Goal: Information Seeking & Learning: Learn about a topic

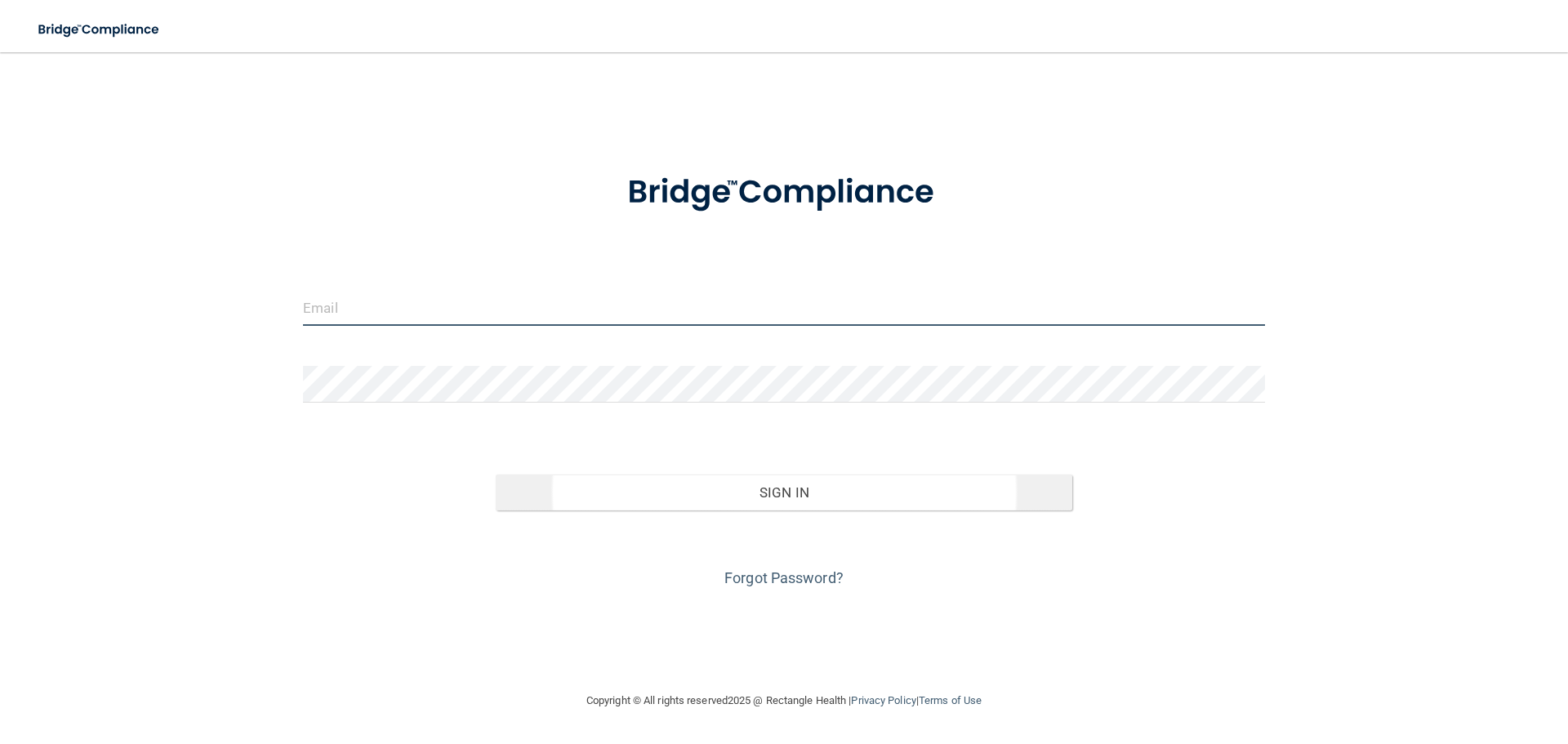
type input "[PERSON_NAME][EMAIL_ADDRESS][DOMAIN_NAME]"
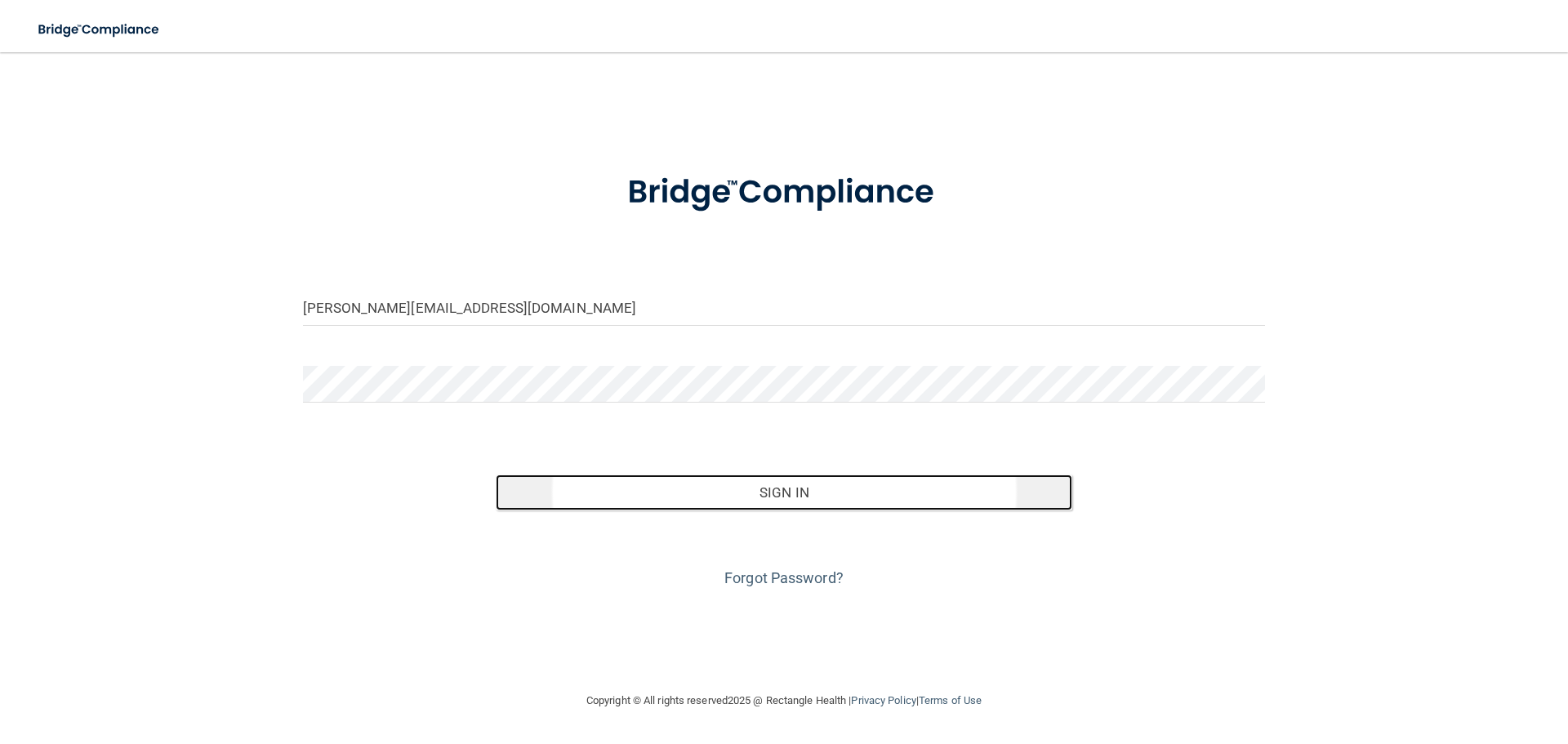
click at [837, 490] on button "Sign In" at bounding box center [784, 492] width 578 height 36
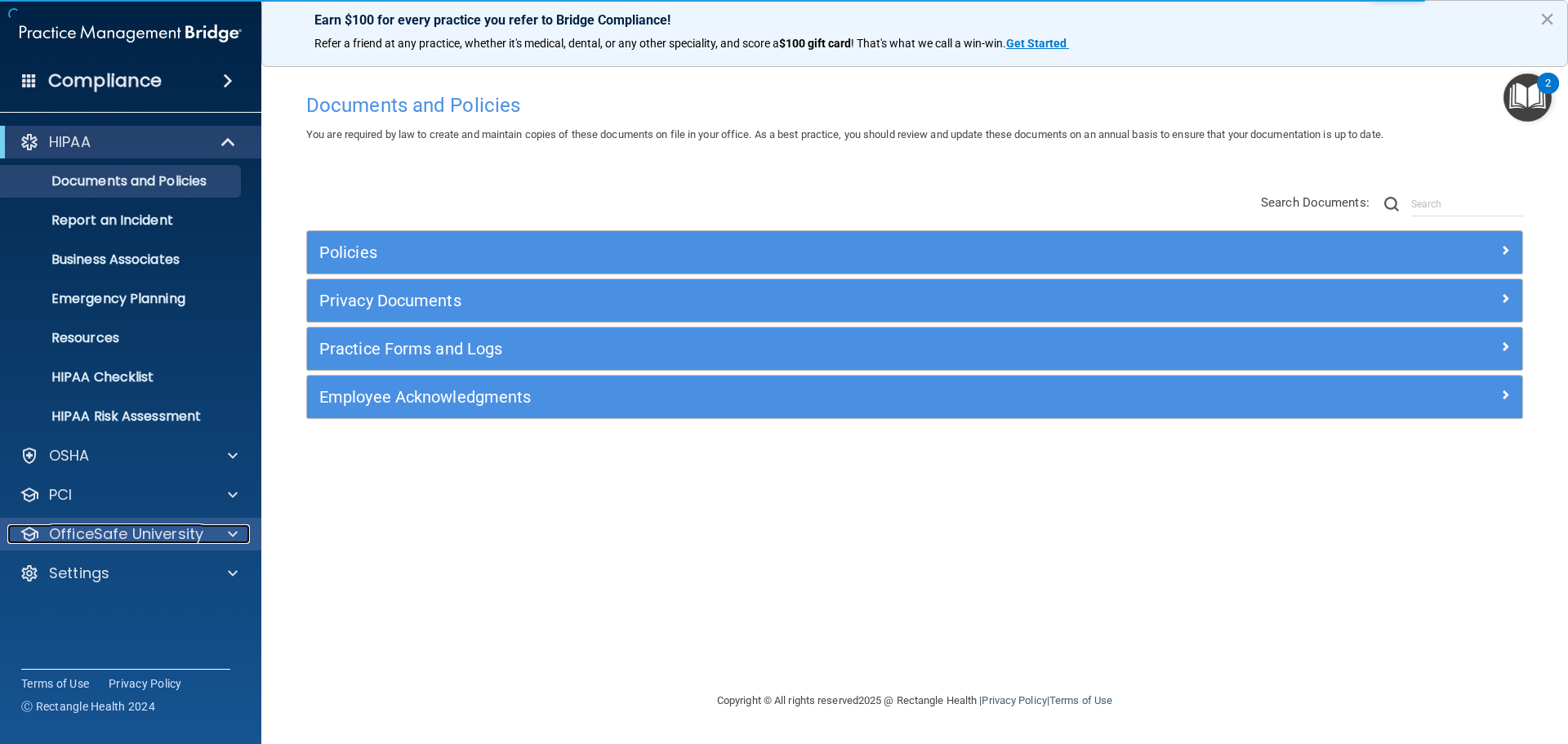
click at [103, 538] on p "OfficeSafe University" at bounding box center [126, 534] width 154 height 20
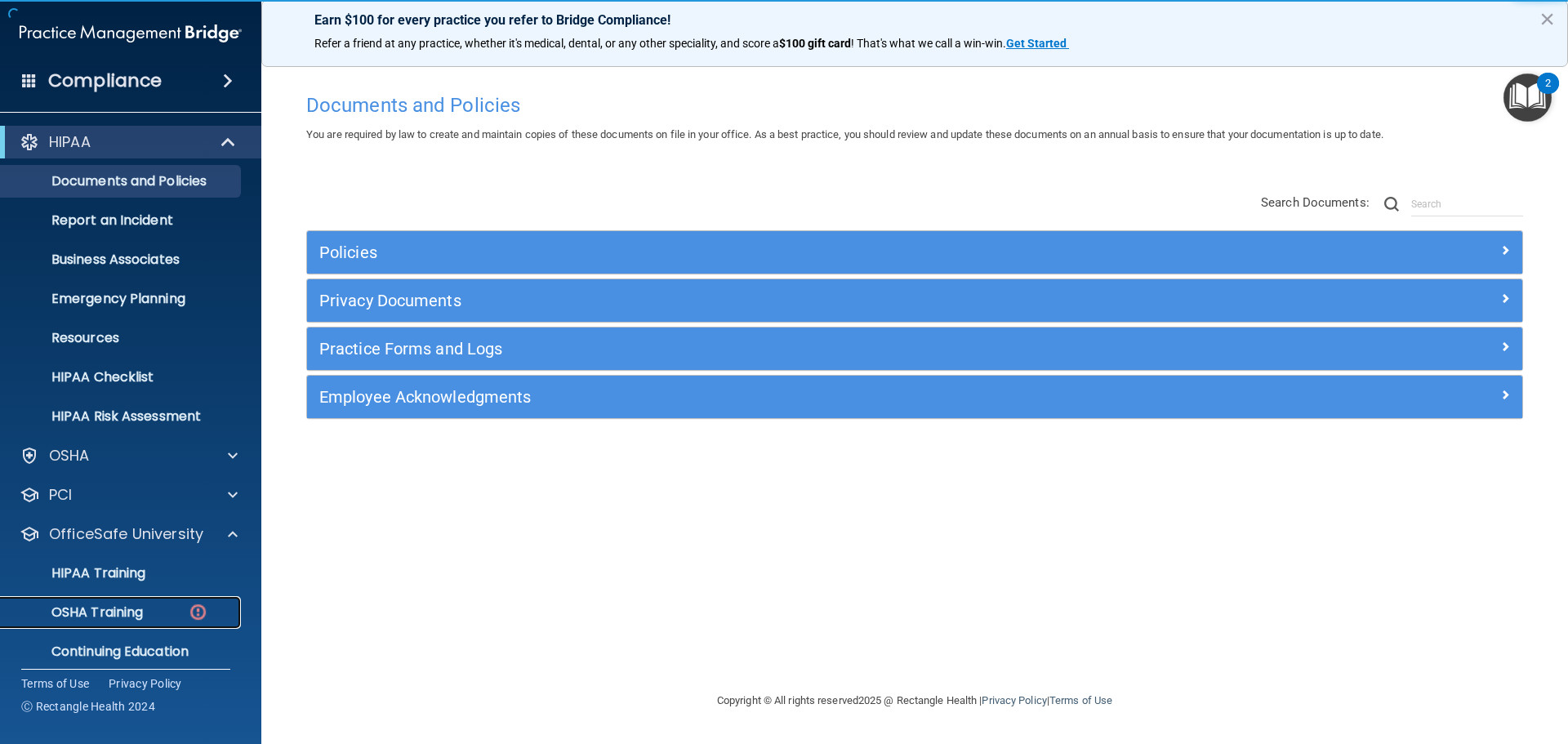
click at [136, 613] on p "OSHA Training" at bounding box center [77, 612] width 132 height 16
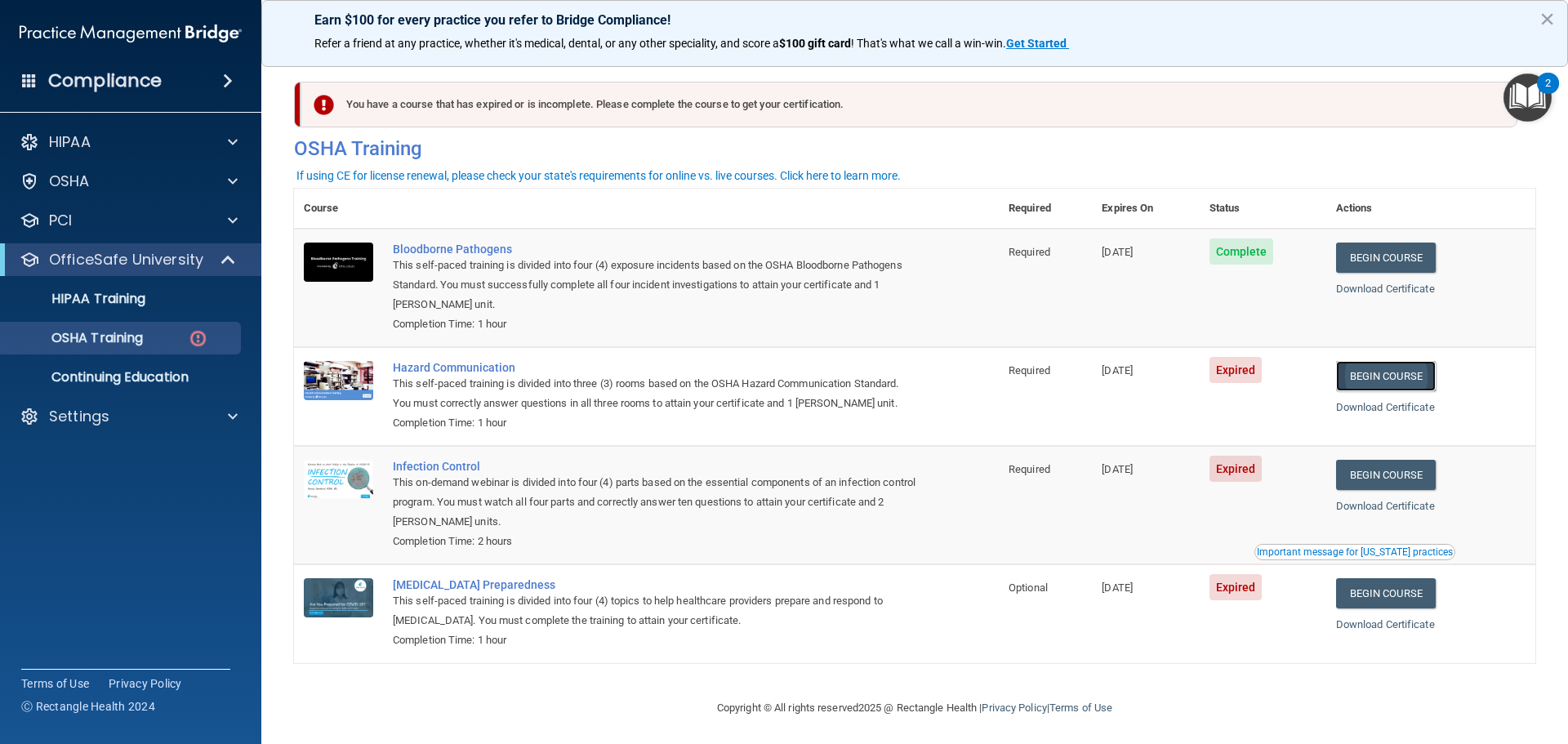
click at [1400, 372] on link "Begin Course" at bounding box center [1386, 376] width 100 height 30
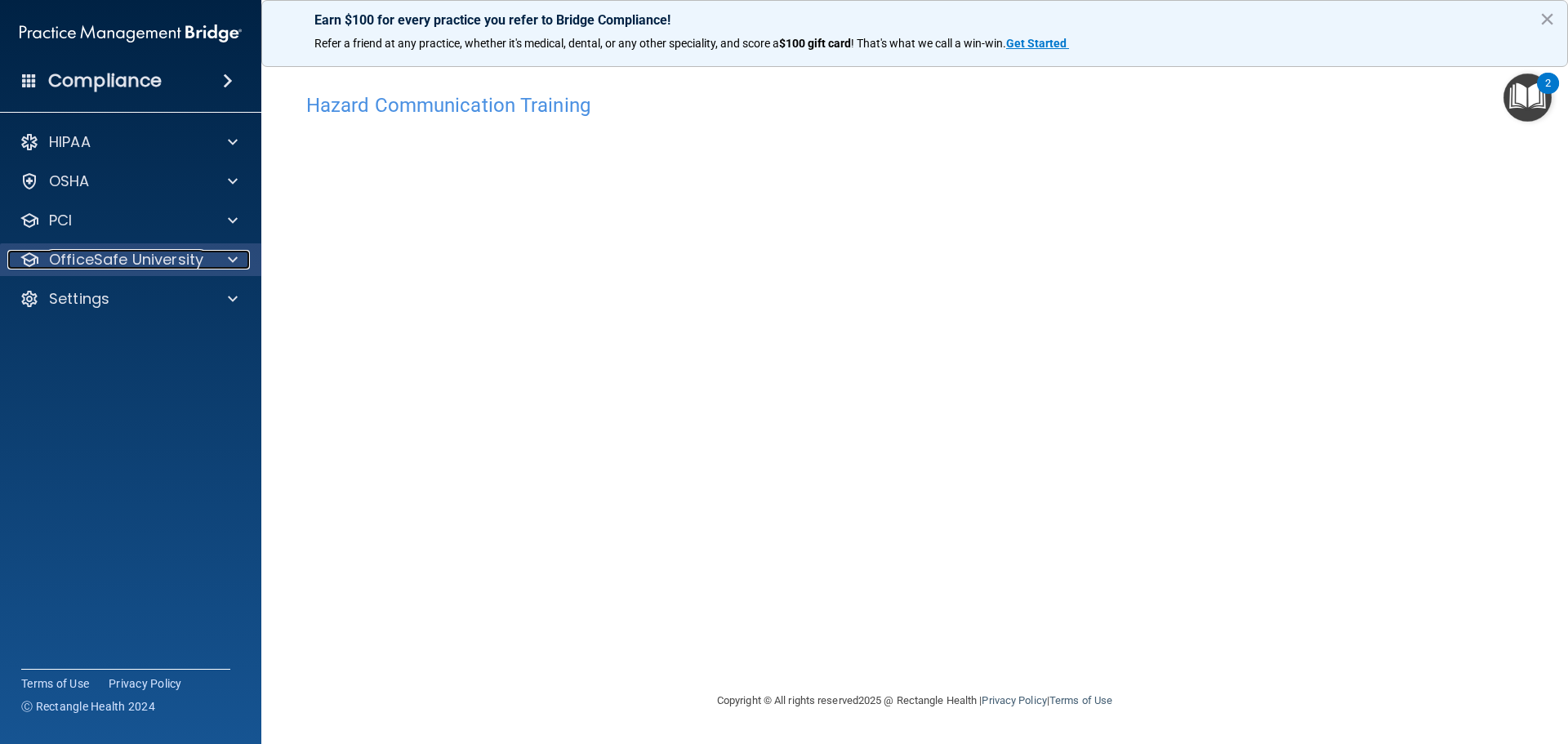
click at [113, 259] on p "OfficeSafe University" at bounding box center [126, 259] width 154 height 20
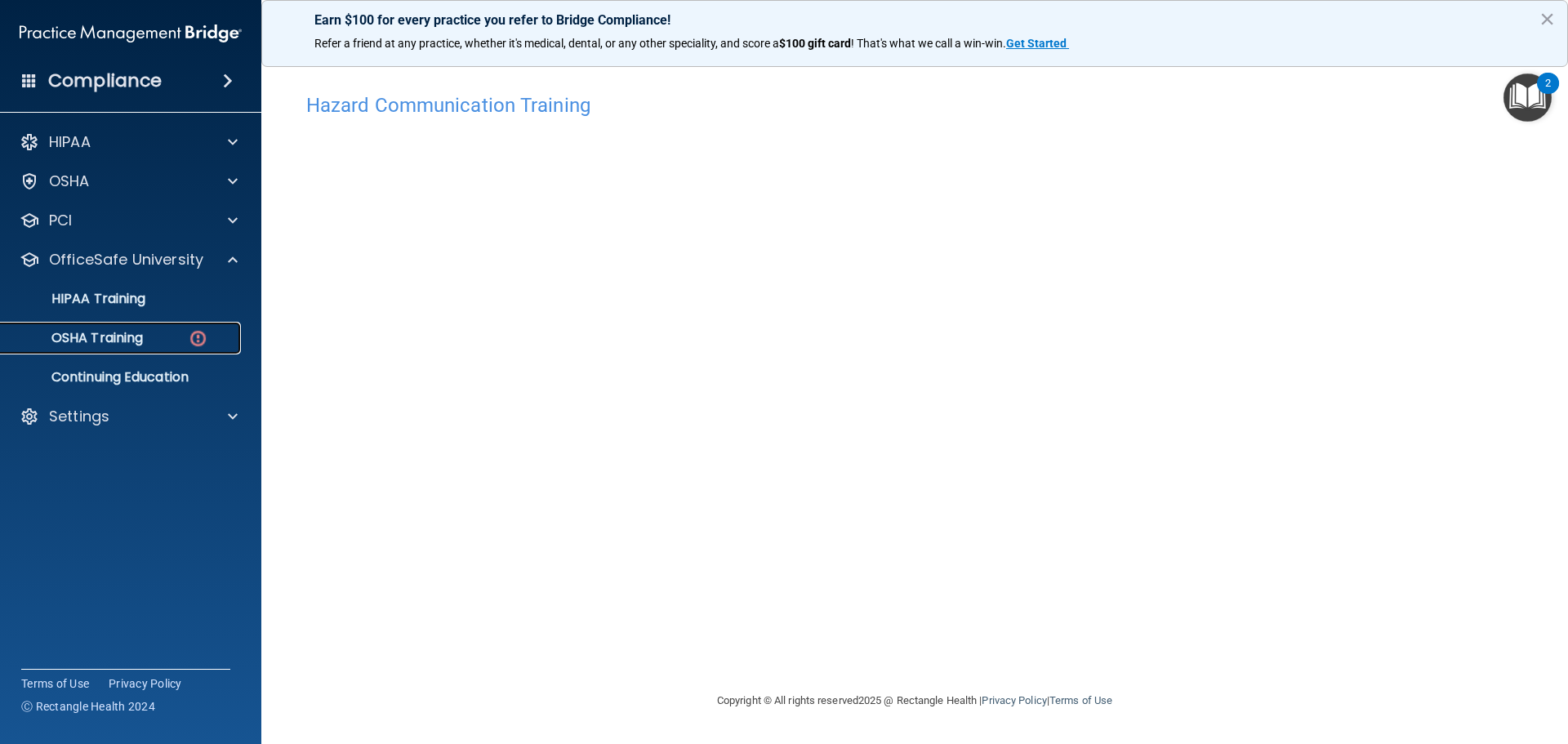
click at [117, 331] on p "OSHA Training" at bounding box center [77, 338] width 132 height 16
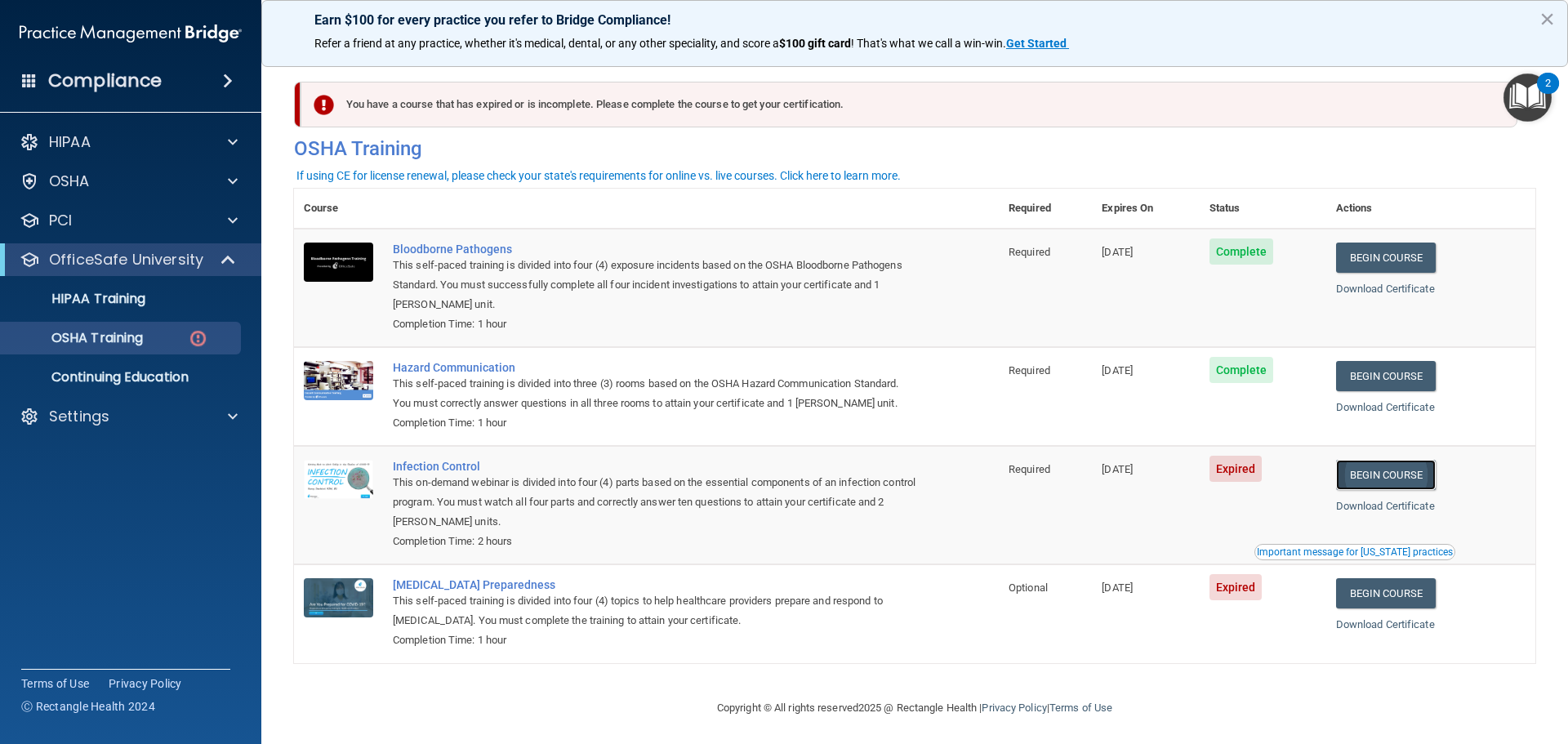
click at [1408, 470] on link "Begin Course" at bounding box center [1386, 475] width 100 height 30
click at [670, 491] on div "This on-demand webinar is divided into four (4) parts based on the essential co…" at bounding box center [655, 503] width 524 height 59
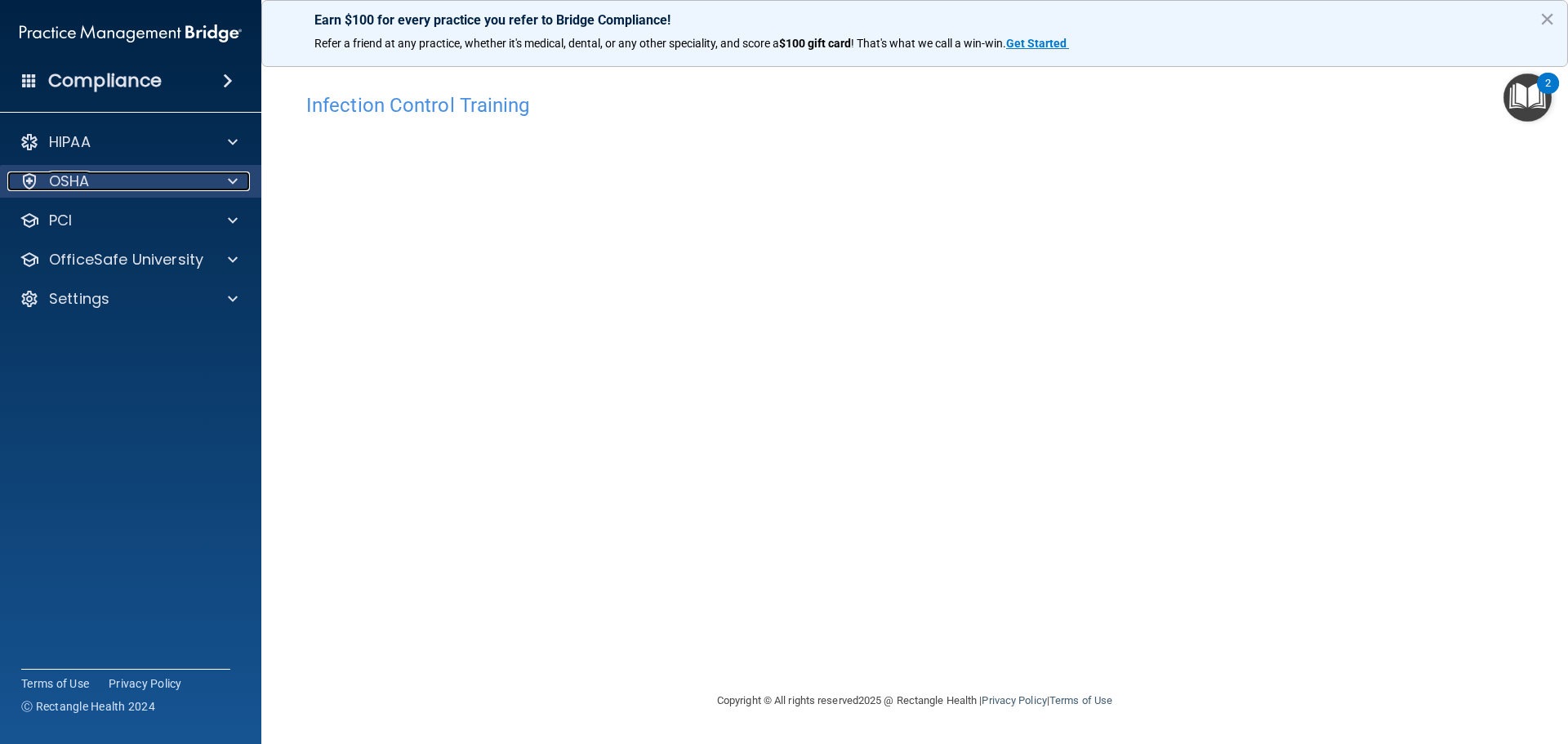
click at [95, 174] on div "OSHA" at bounding box center [108, 181] width 202 height 20
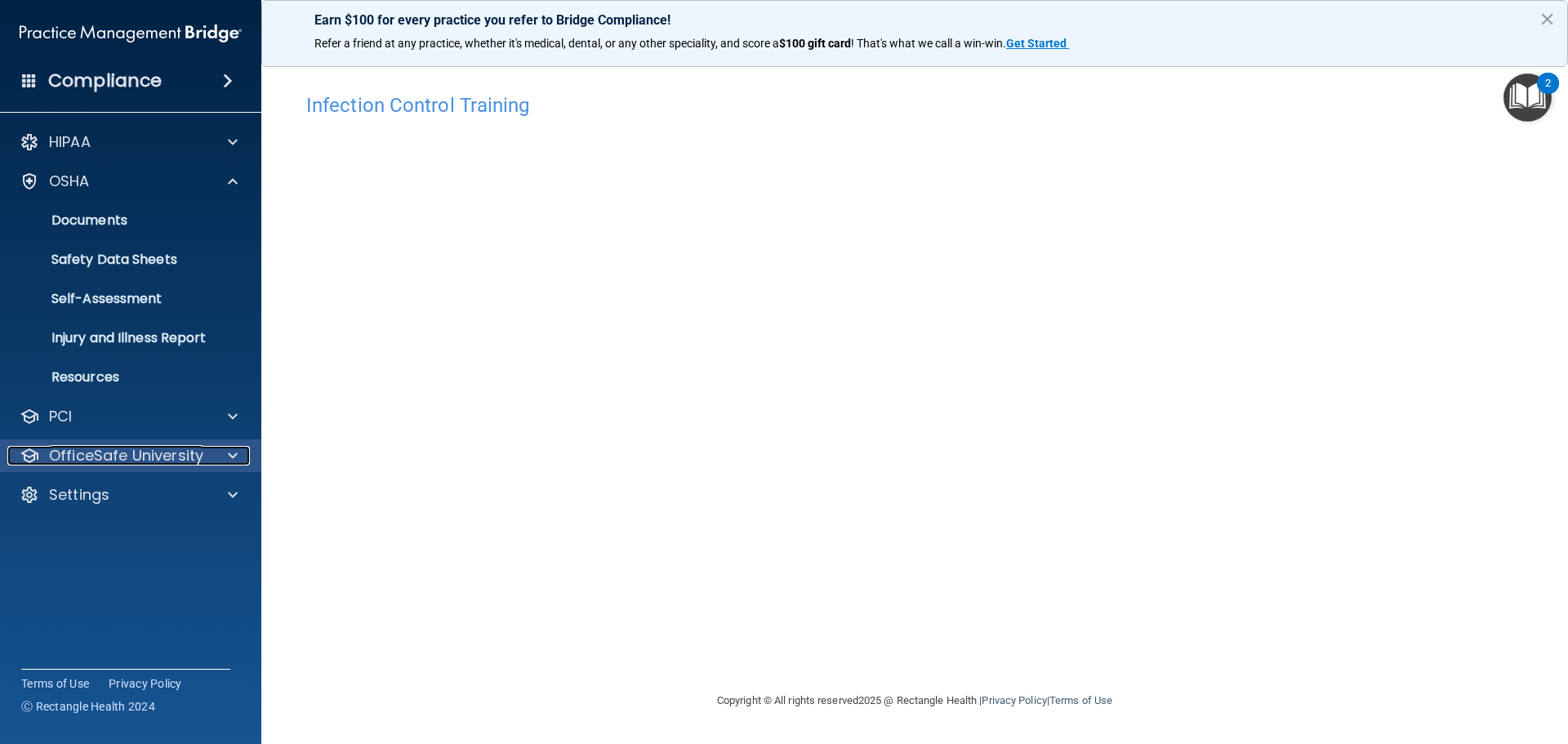
click at [118, 446] on p "OfficeSafe University" at bounding box center [126, 455] width 154 height 20
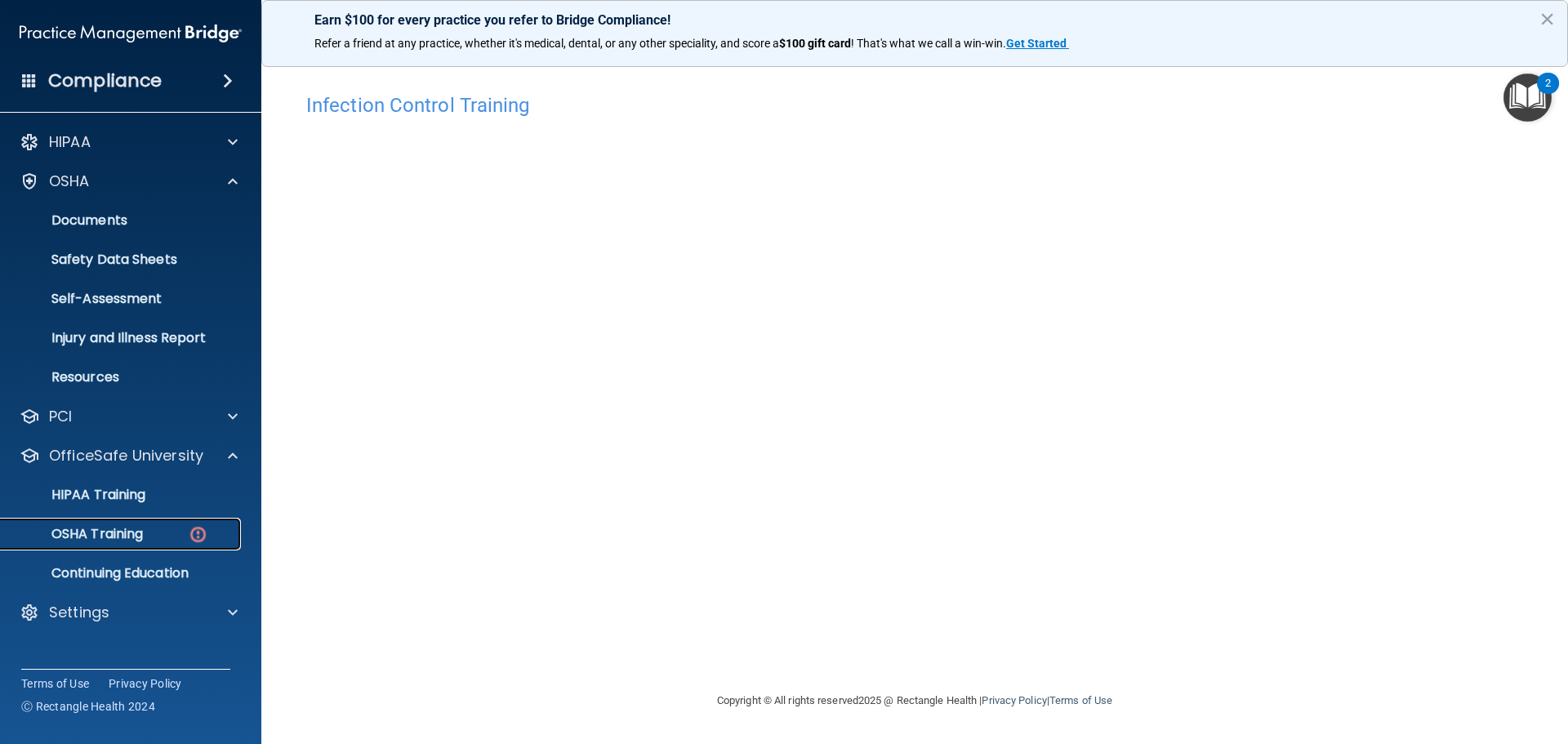
click at [179, 527] on div "OSHA Training" at bounding box center [122, 534] width 223 height 16
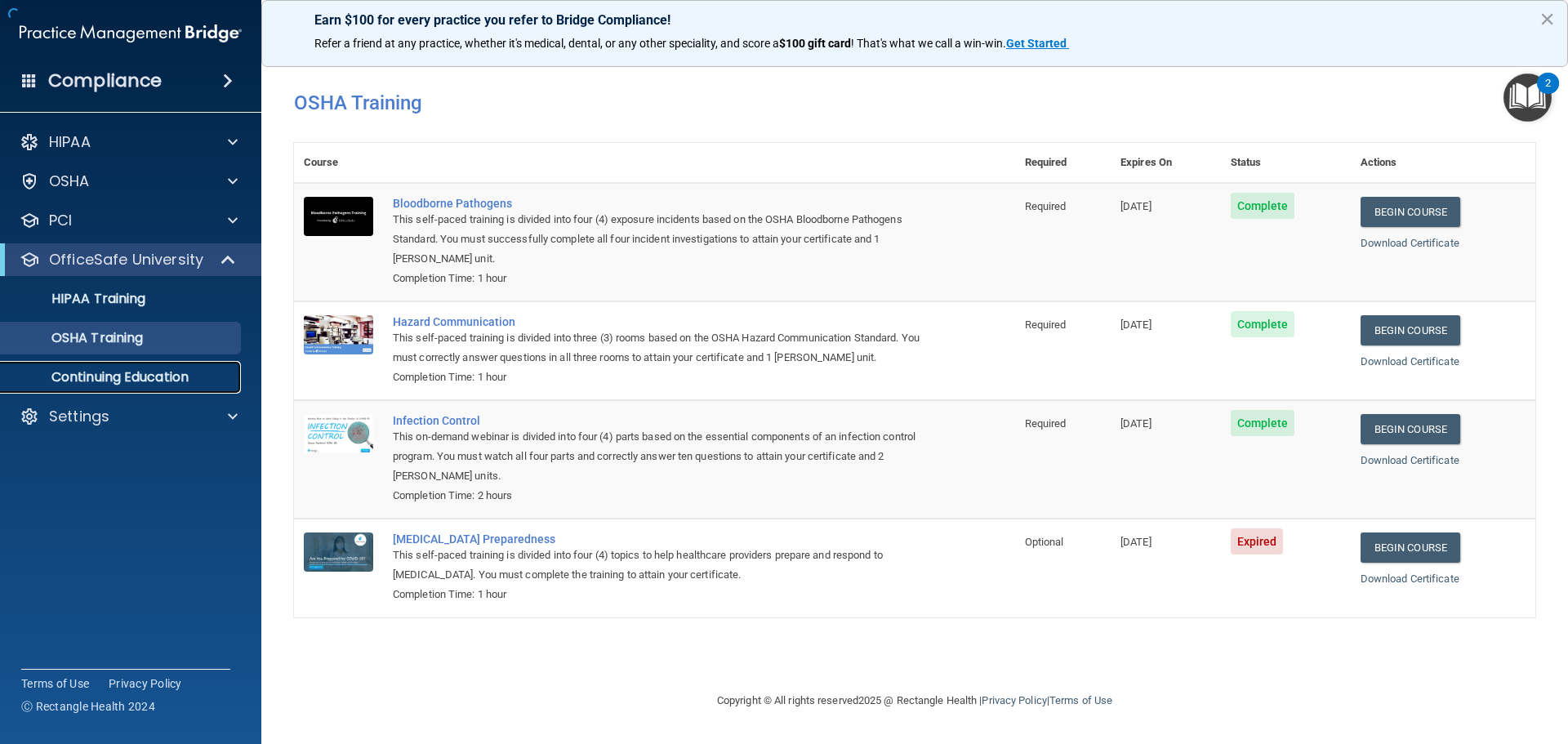
click at [119, 370] on p "Continuing Education" at bounding box center [122, 377] width 223 height 16
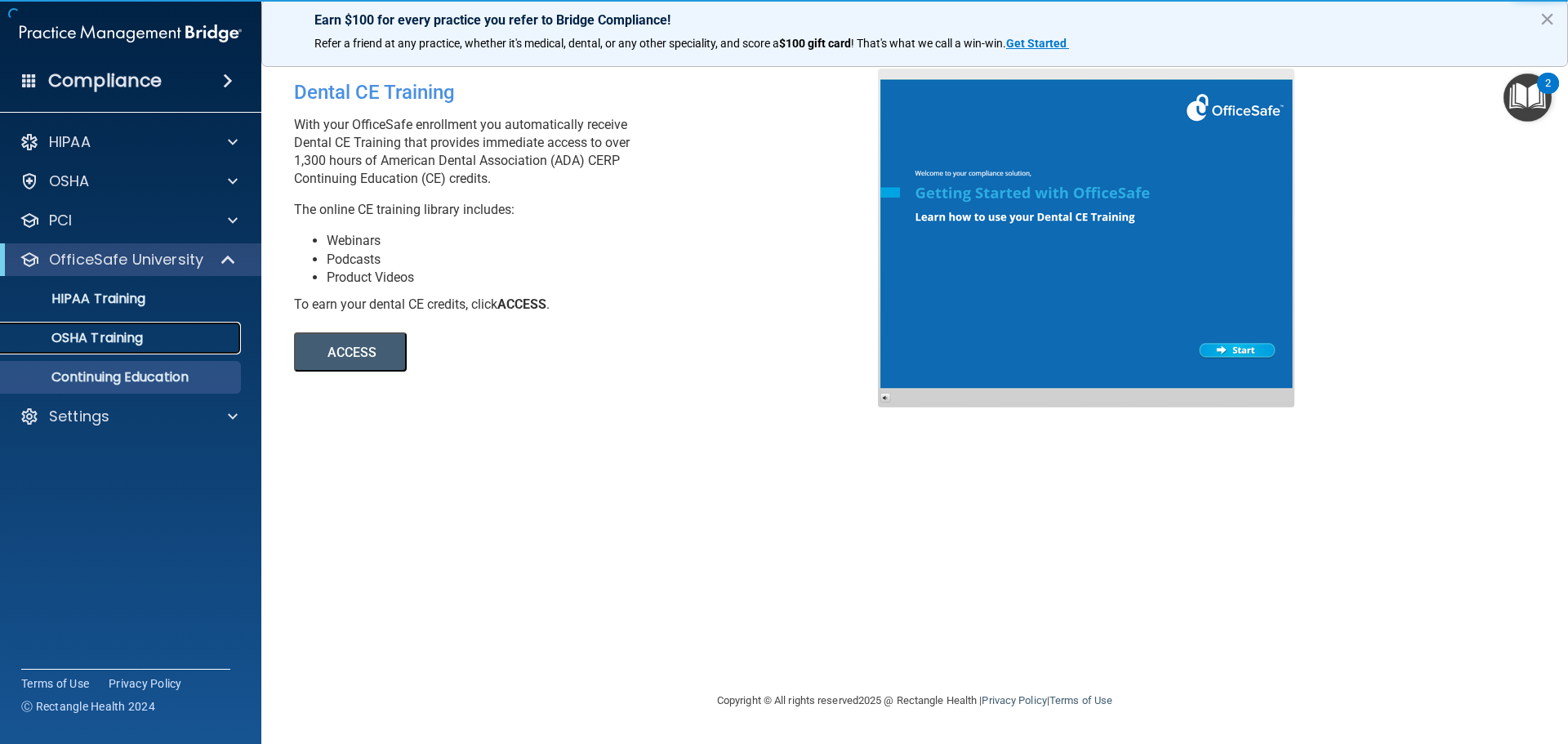
click at [102, 343] on p "OSHA Training" at bounding box center [77, 338] width 132 height 16
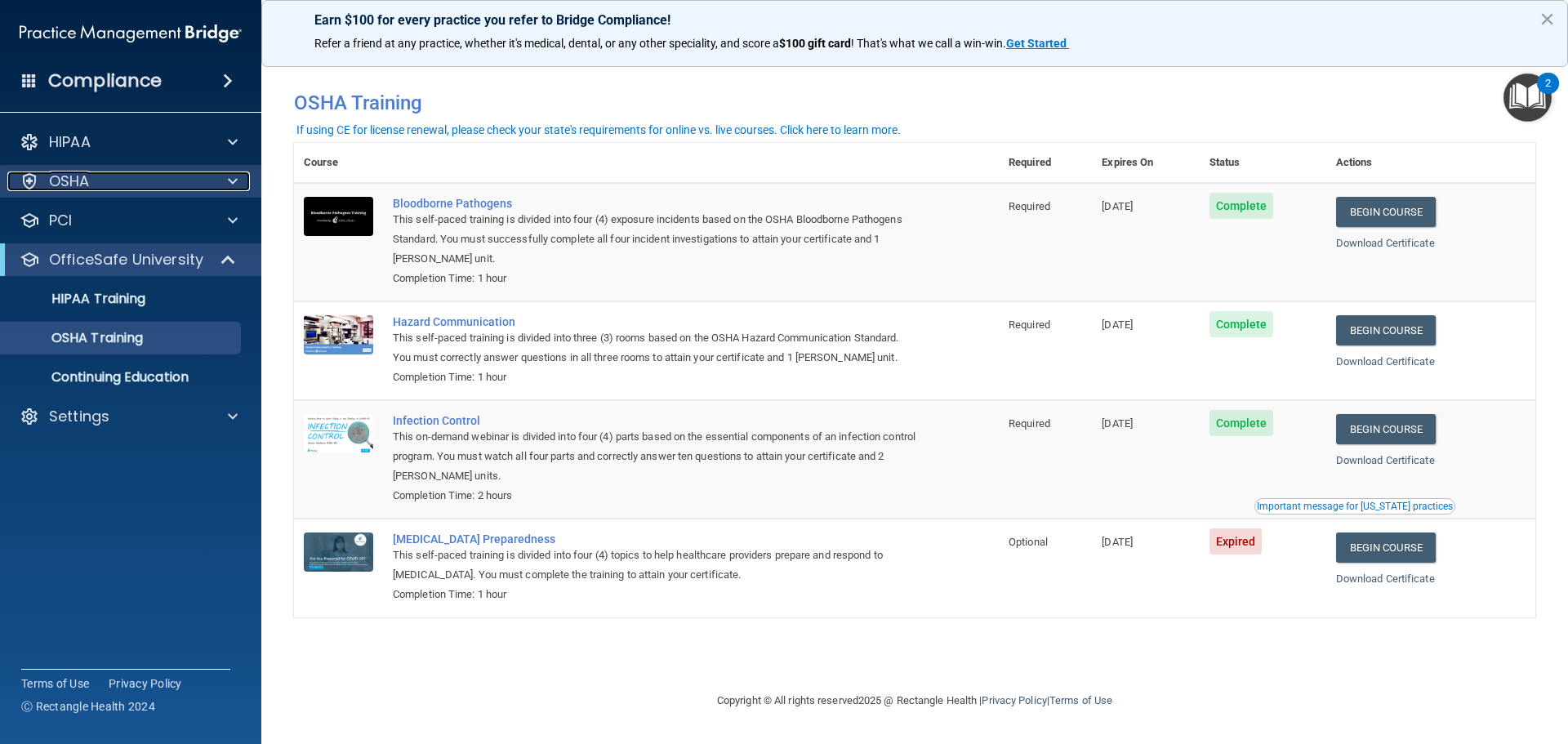
click at [120, 176] on div "OSHA" at bounding box center [108, 181] width 202 height 20
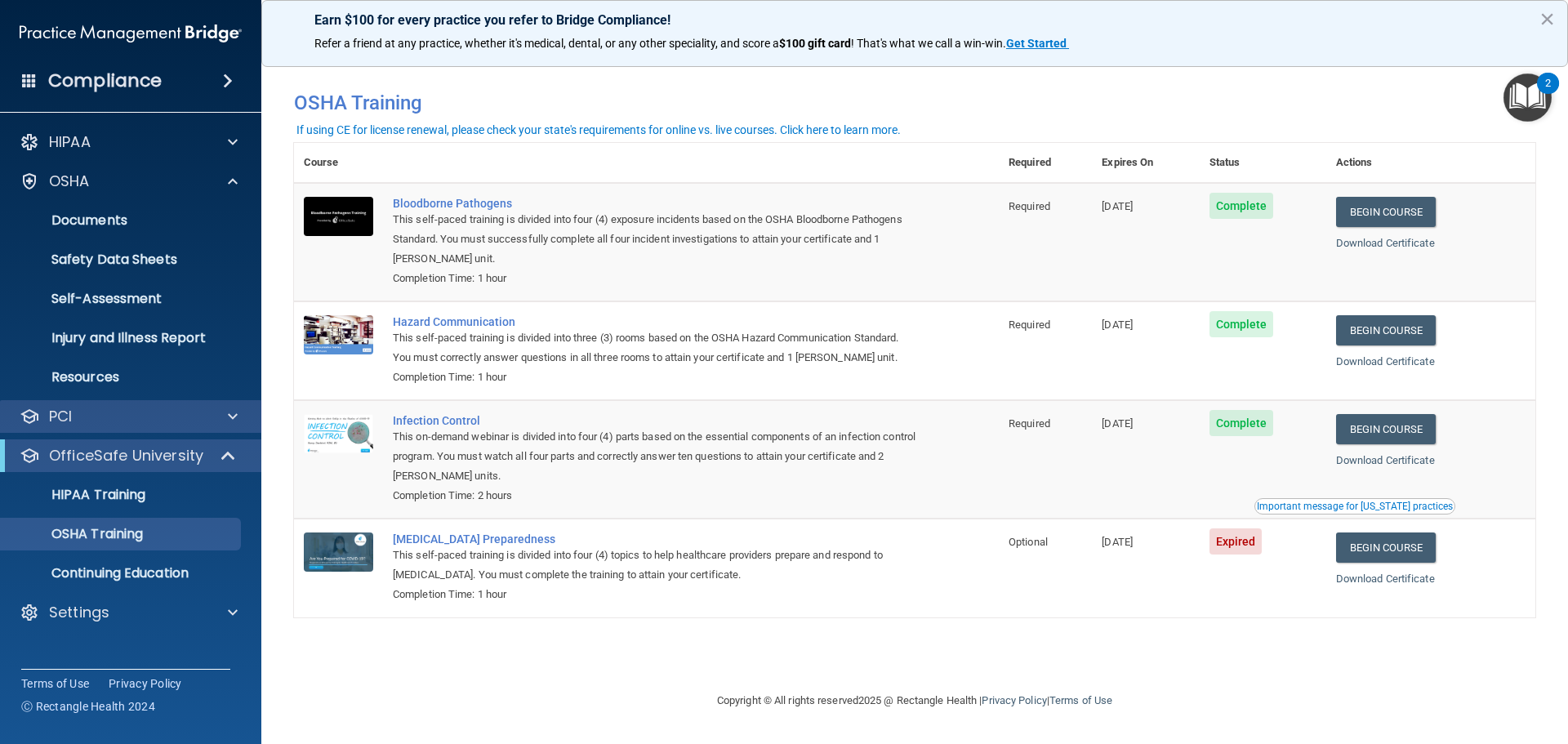
click at [127, 429] on div "PCI" at bounding box center [131, 416] width 262 height 33
click at [221, 414] on div at bounding box center [230, 416] width 41 height 20
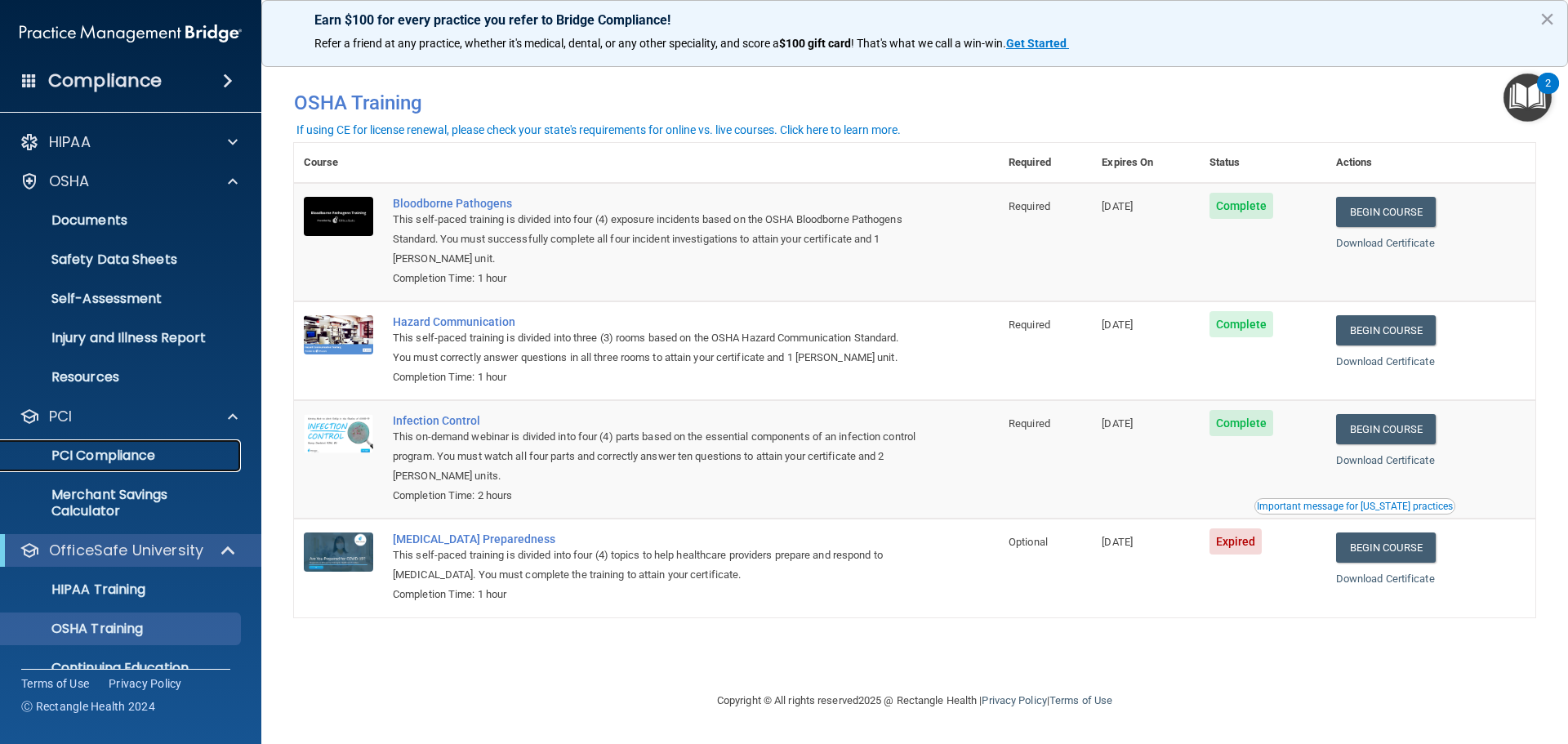
click at [152, 447] on p "PCI Compliance" at bounding box center [122, 455] width 223 height 16
click at [157, 183] on div "OSHA" at bounding box center [108, 181] width 202 height 20
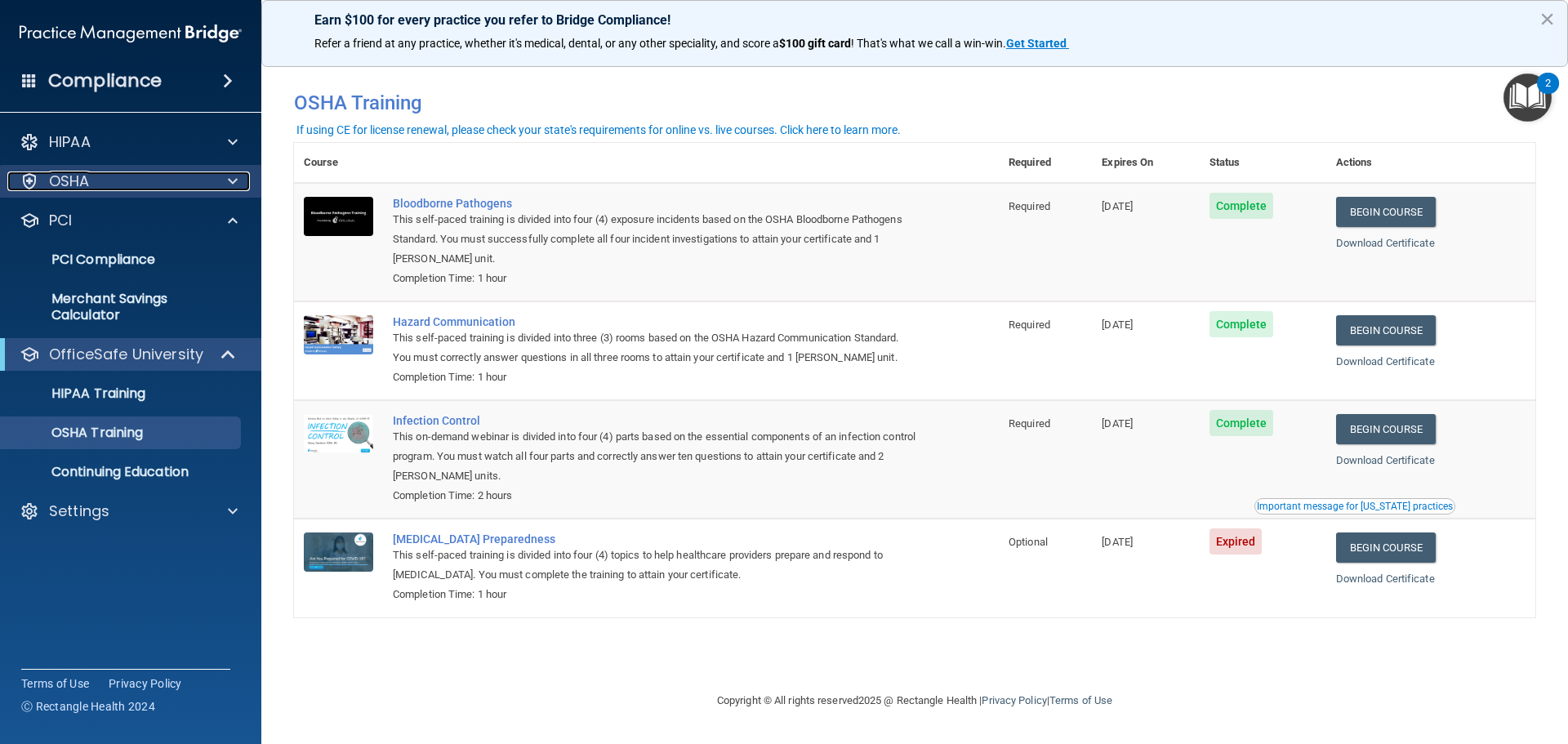
click at [157, 183] on div "OSHA" at bounding box center [108, 181] width 202 height 20
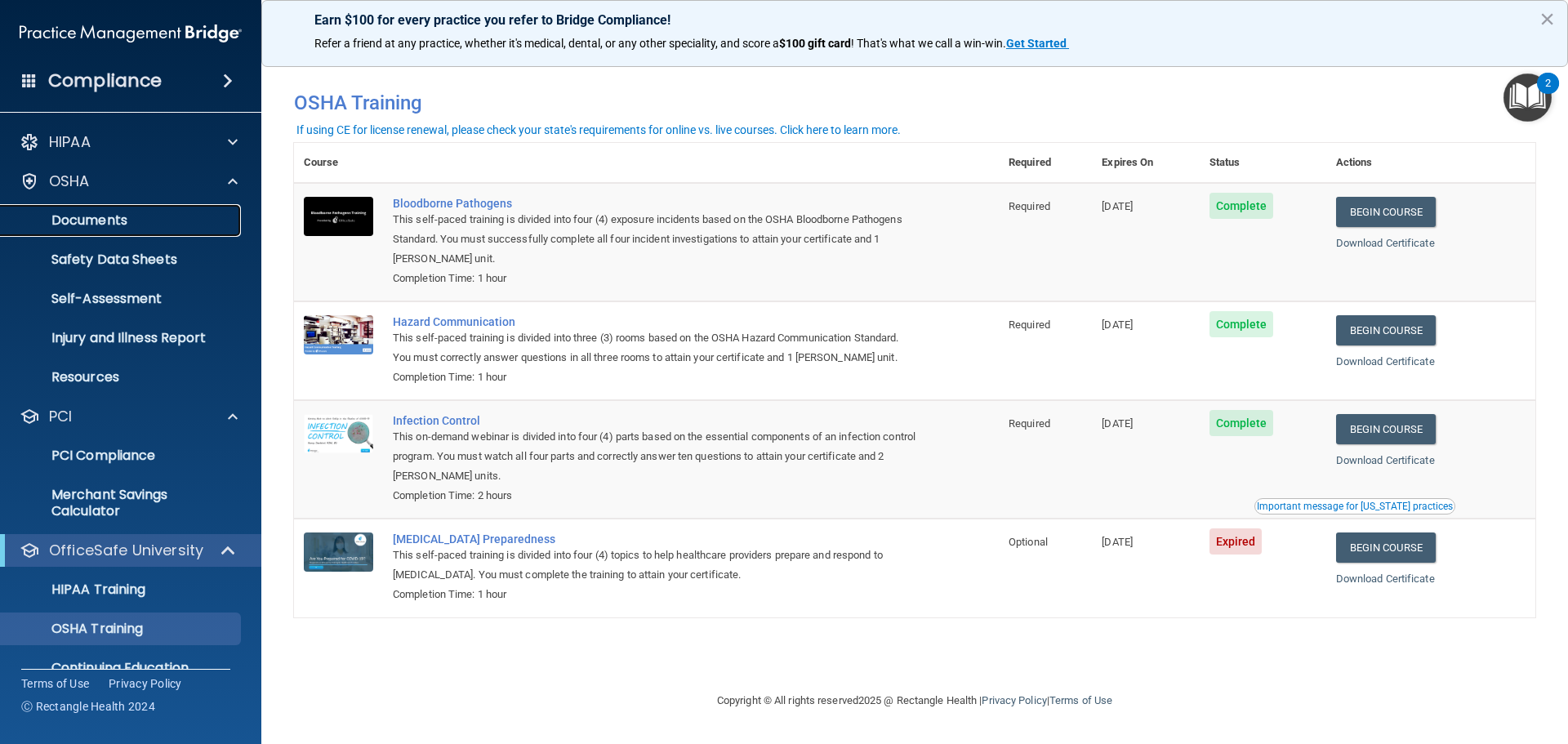
click at [128, 222] on p "Documents" at bounding box center [122, 220] width 223 height 16
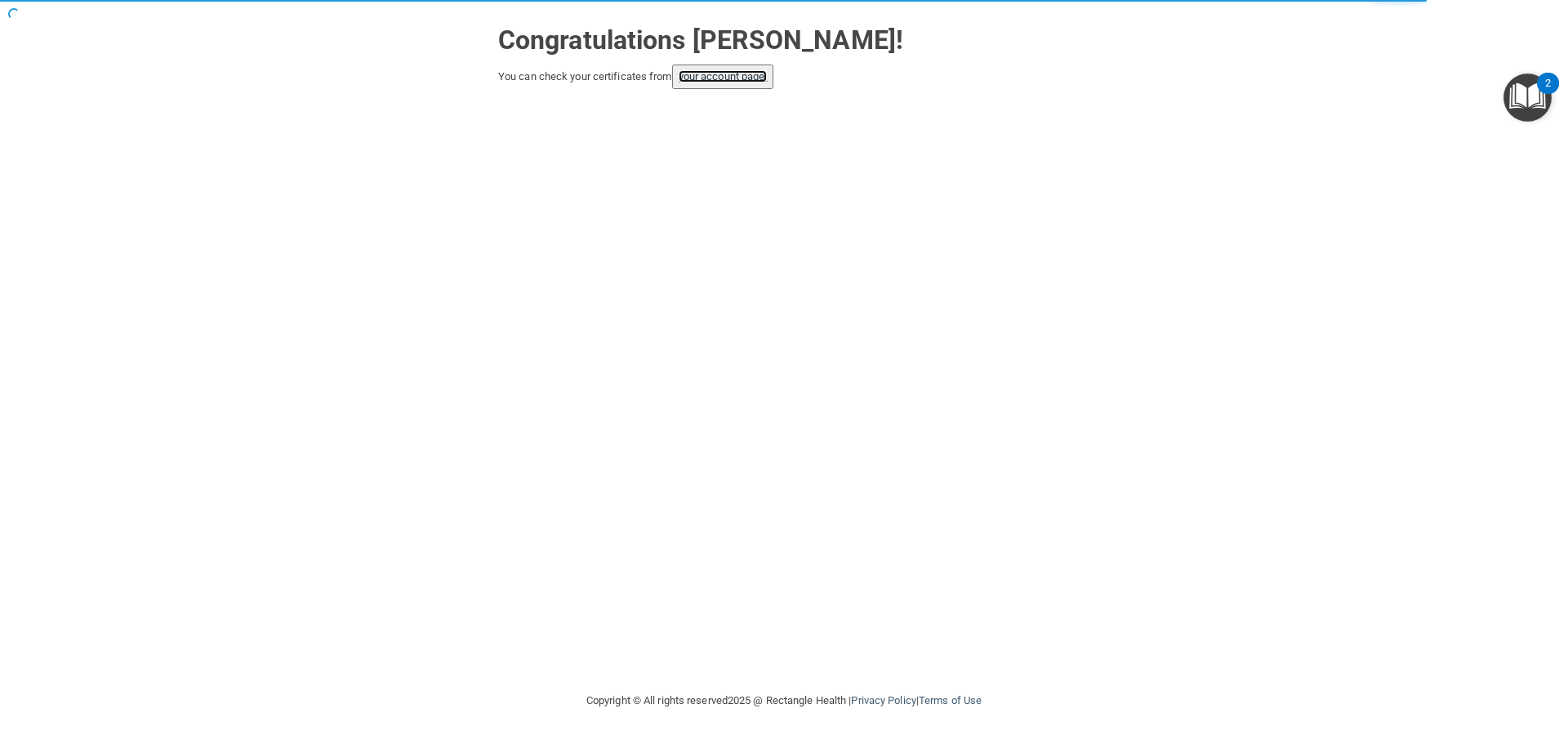
click at [745, 78] on link "your account page!" at bounding box center [723, 77] width 89 height 12
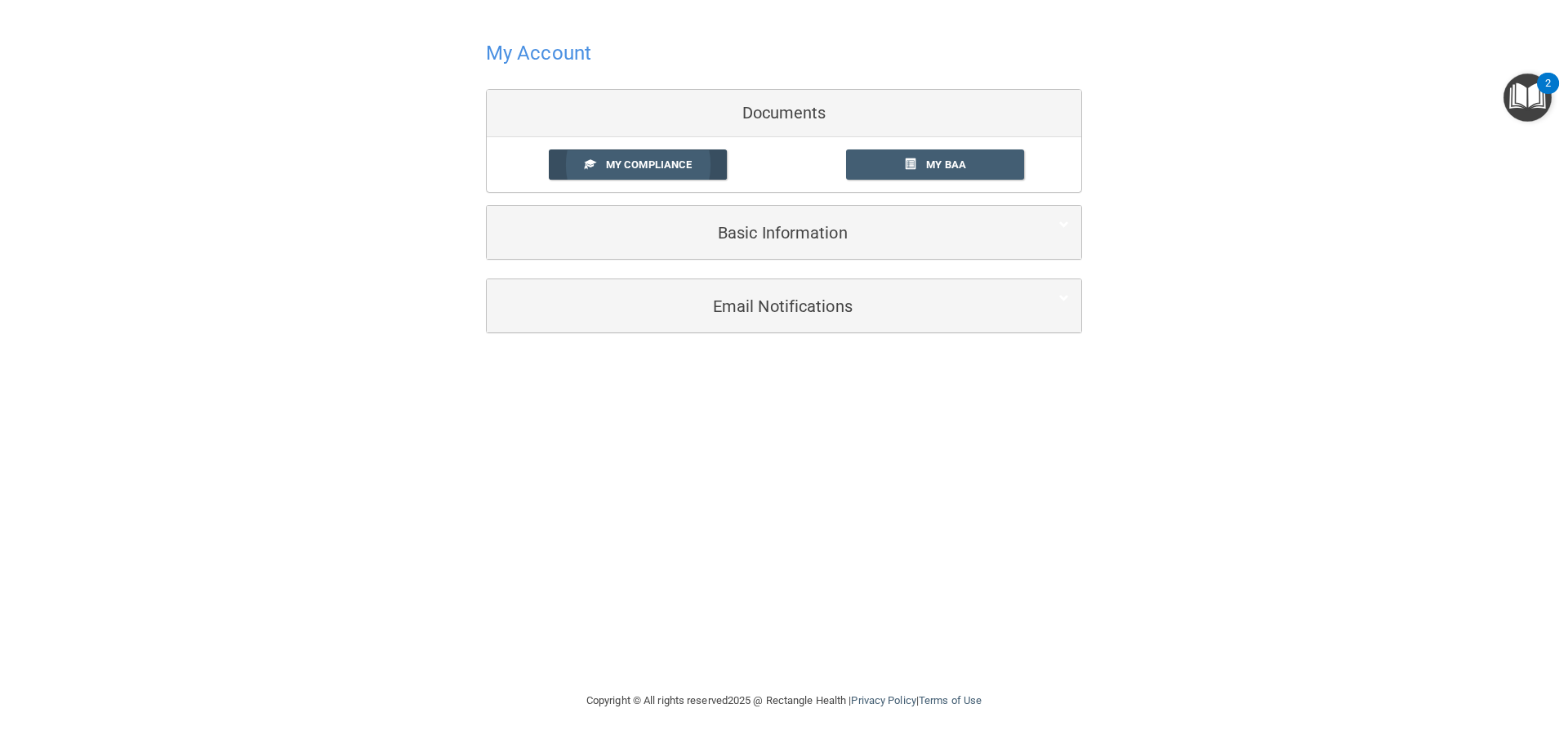
click at [645, 161] on span "My Compliance" at bounding box center [649, 165] width 86 height 12
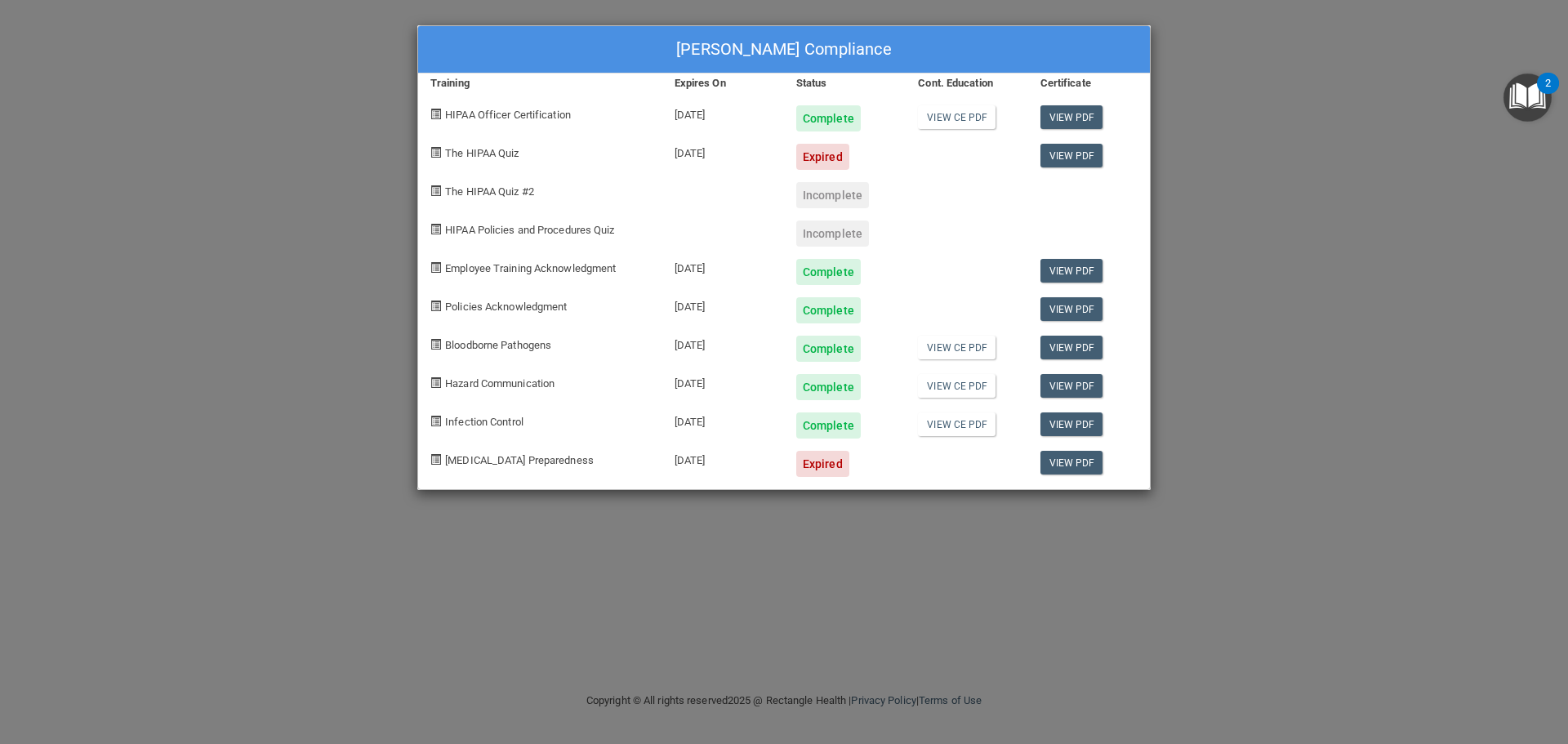
click at [1389, 300] on div "LAURA OSBORNE's Compliance Training Expires On Status Cont. Education Certifica…" at bounding box center [784, 372] width 1568 height 744
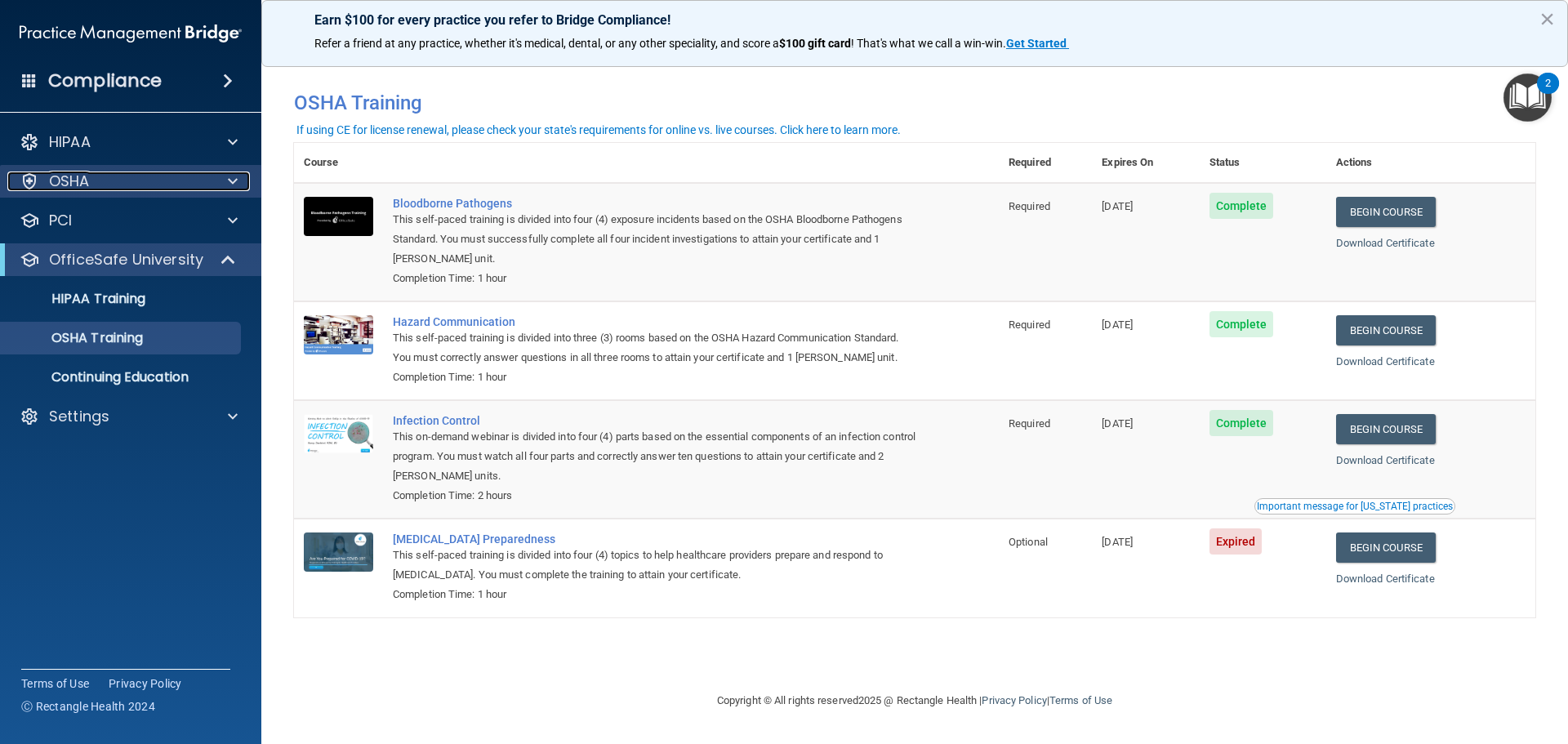
click at [86, 185] on p "OSHA" at bounding box center [70, 181] width 41 height 20
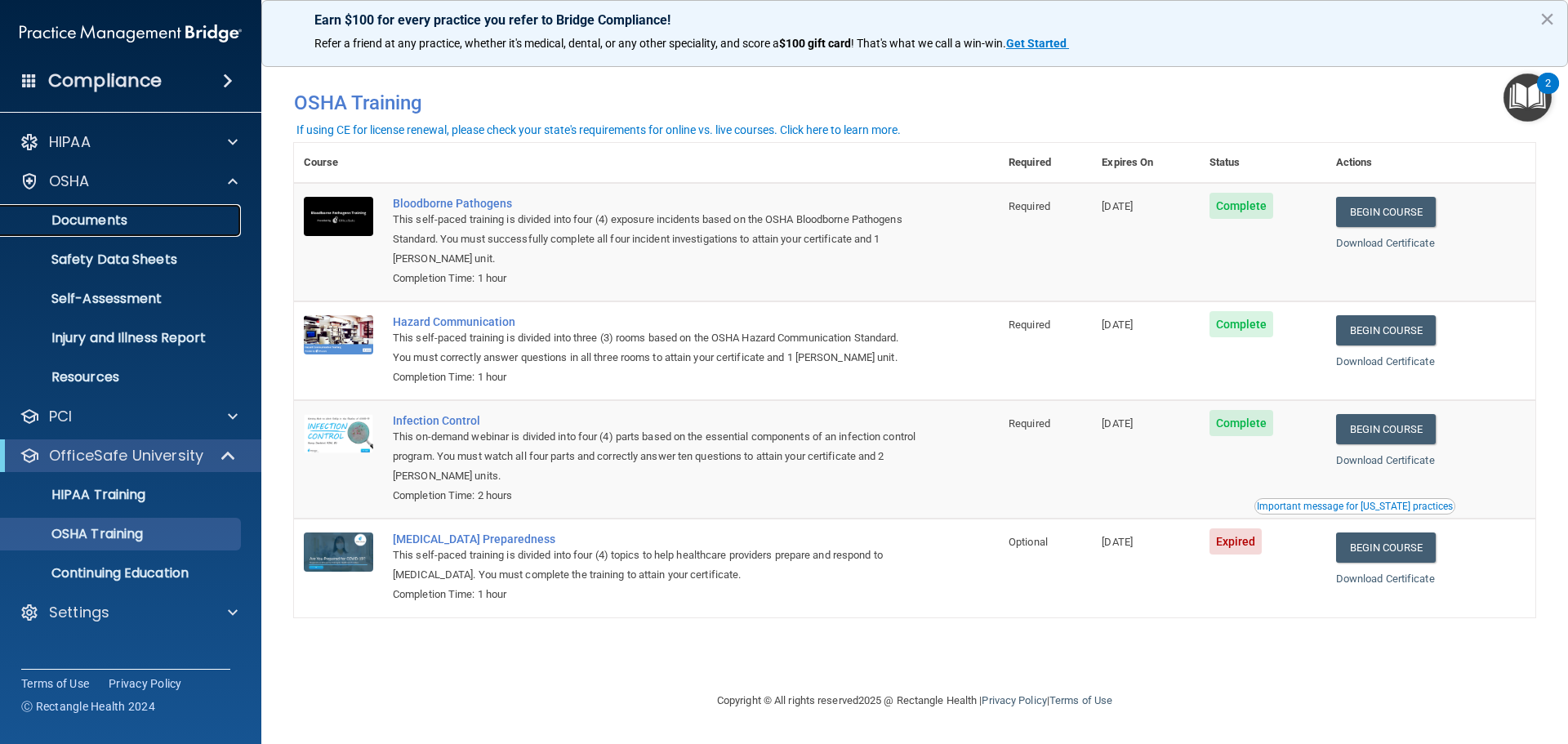
click at [86, 214] on p "Documents" at bounding box center [122, 220] width 223 height 16
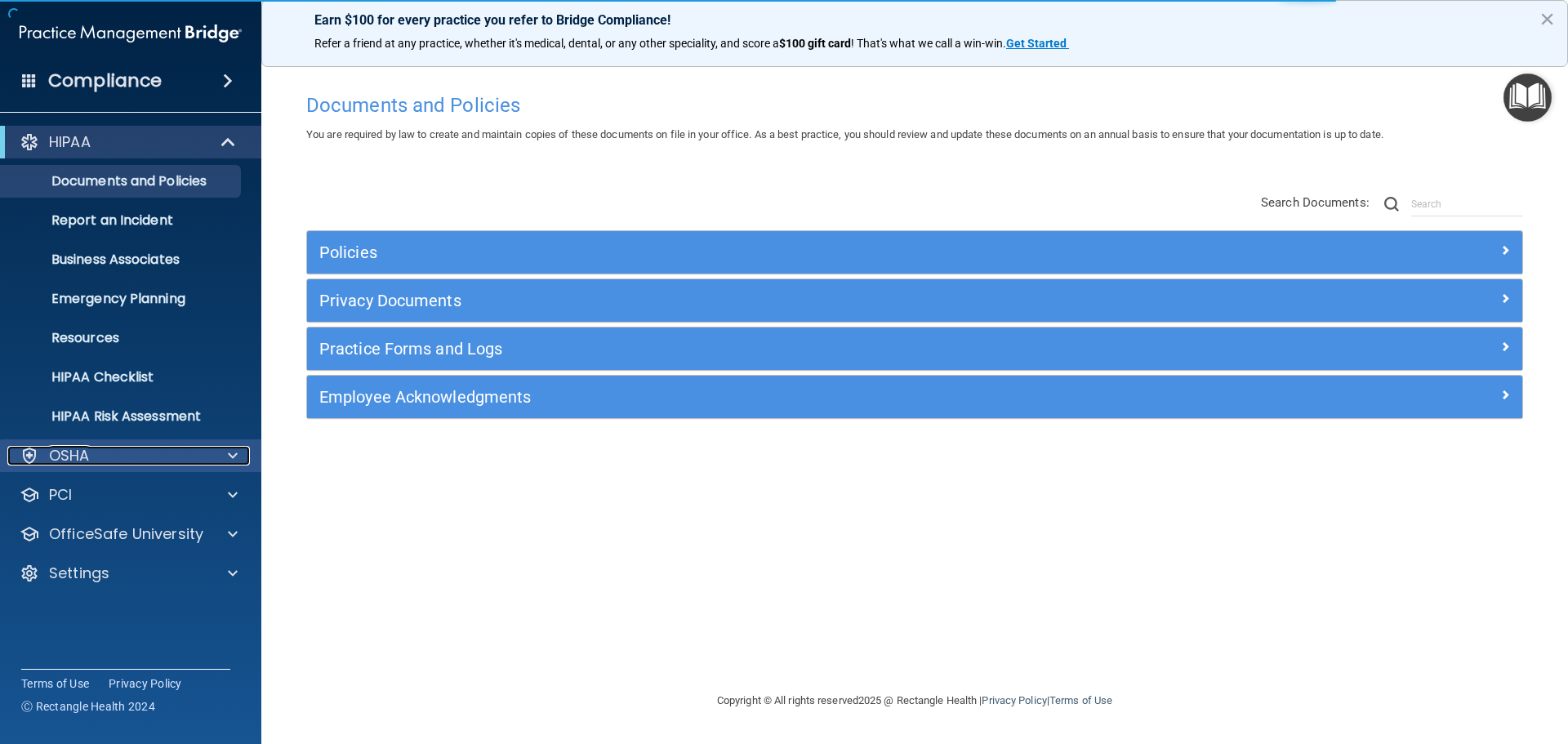
click at [137, 456] on div "OSHA" at bounding box center [108, 455] width 202 height 20
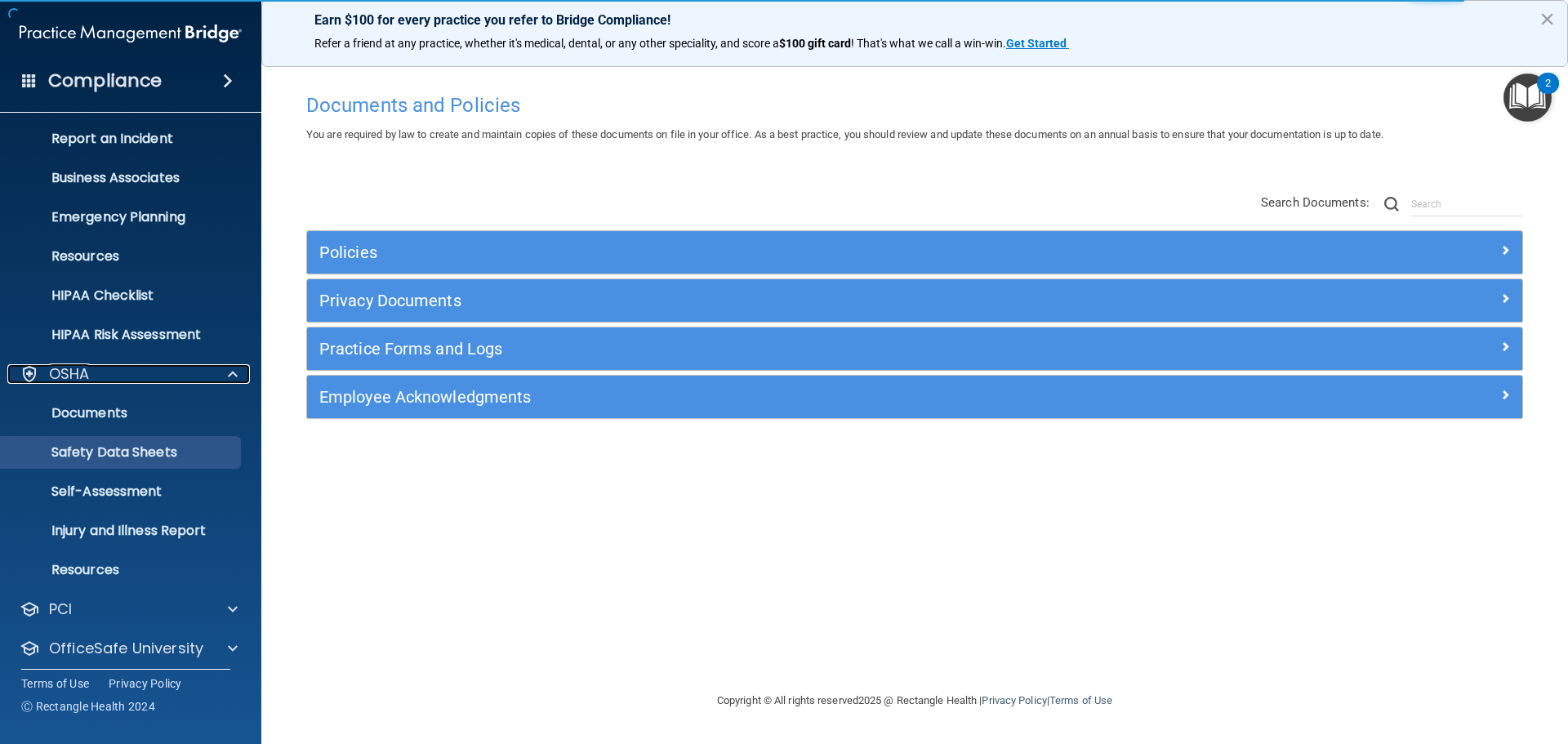
scroll to position [130, 0]
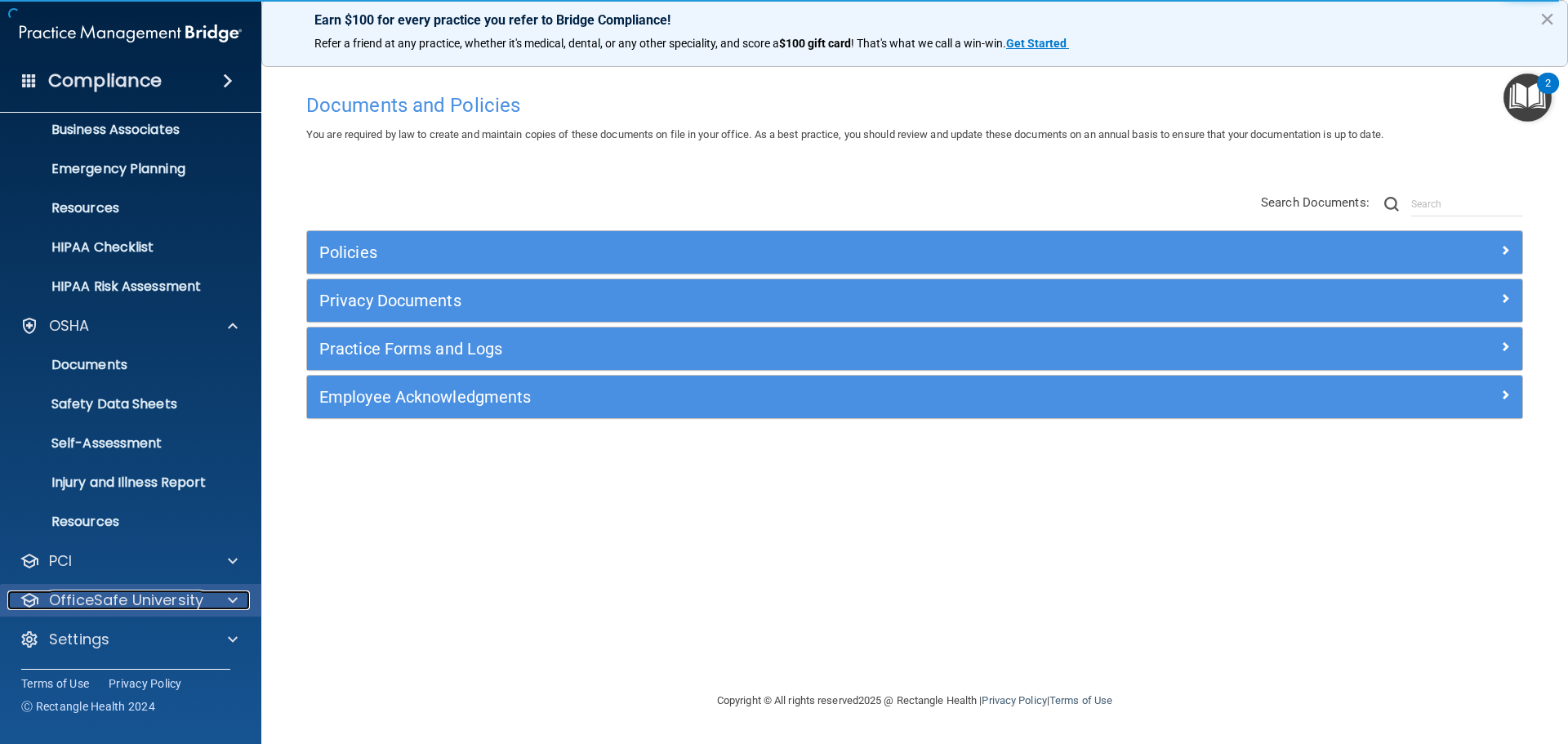
click at [219, 594] on div at bounding box center [230, 600] width 41 height 20
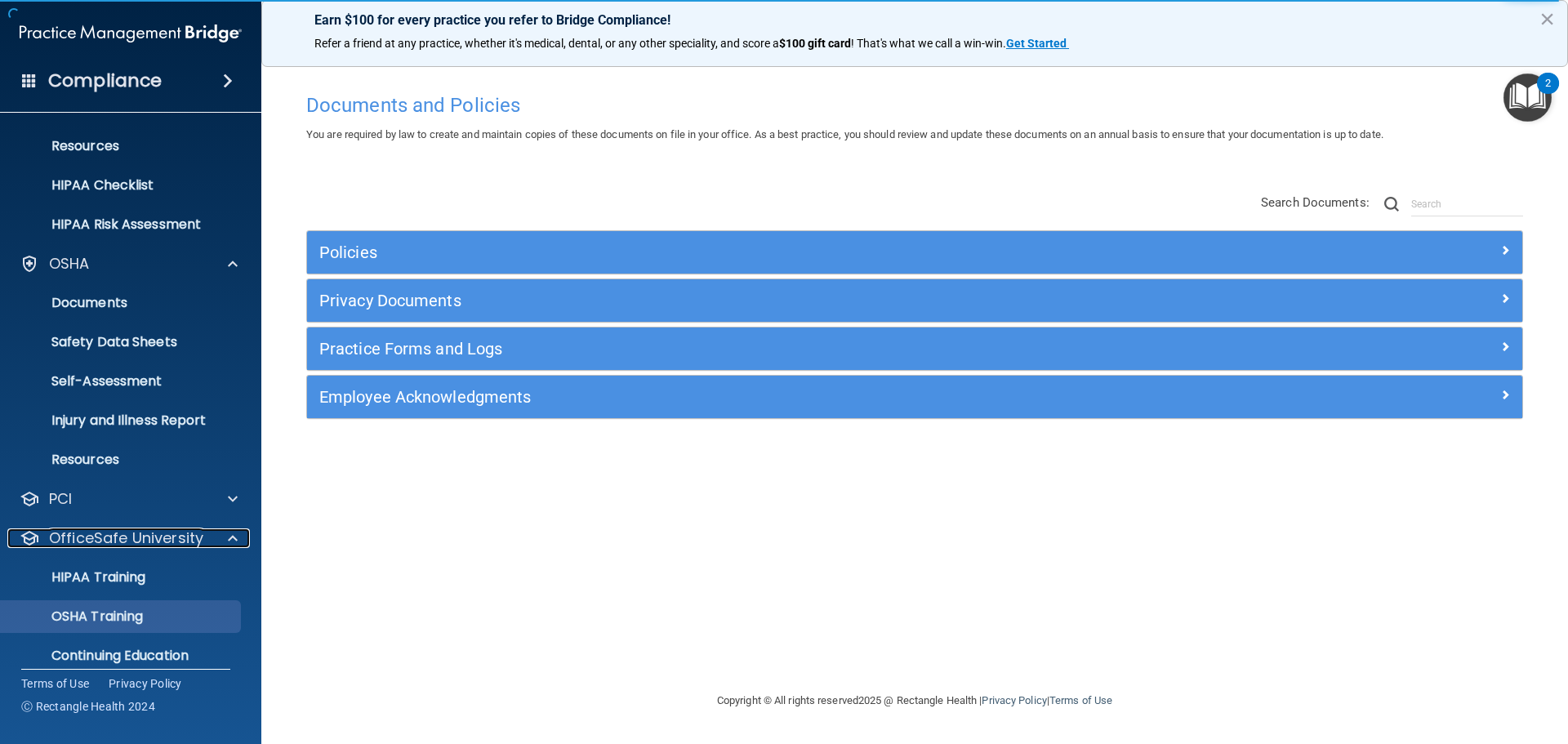
scroll to position [248, 0]
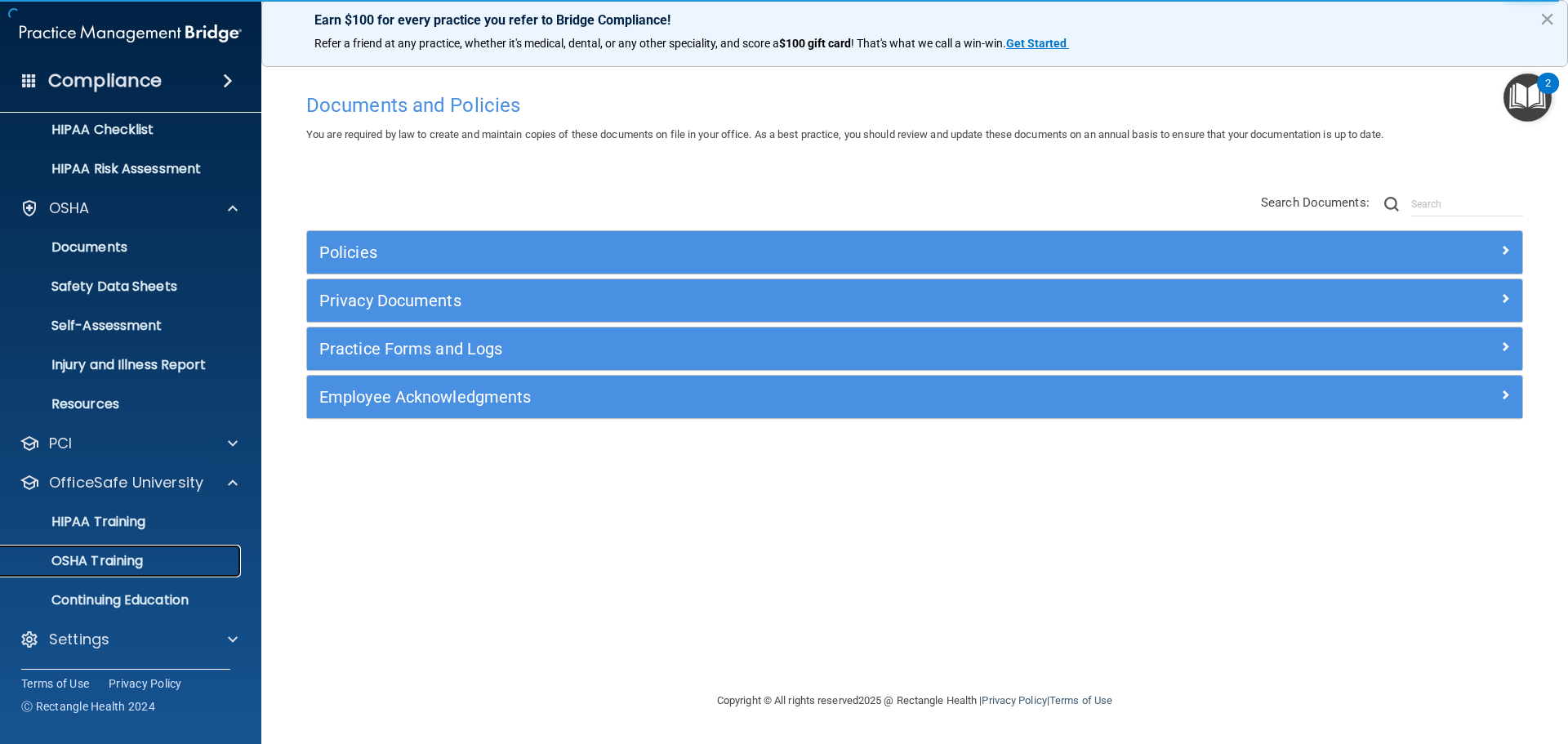
click at [103, 561] on p "OSHA Training" at bounding box center [77, 560] width 132 height 16
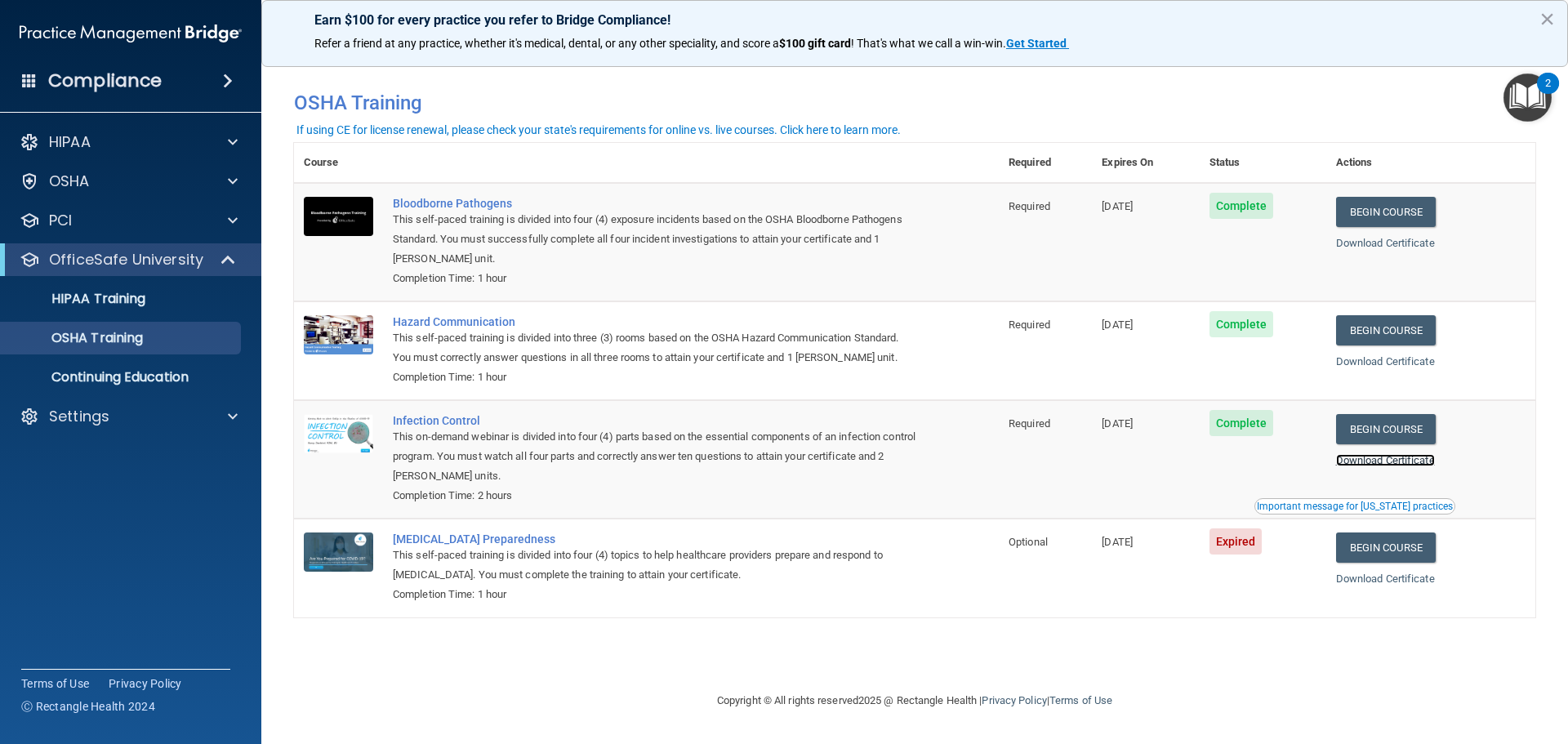
click at [1425, 462] on link "Download Certificate" at bounding box center [1385, 460] width 99 height 12
click at [1402, 363] on link "Download Certificate" at bounding box center [1385, 362] width 99 height 12
click at [841, 125] on div "If using CE for license renewal, please check your state's requirements for onl…" at bounding box center [599, 129] width 604 height 12
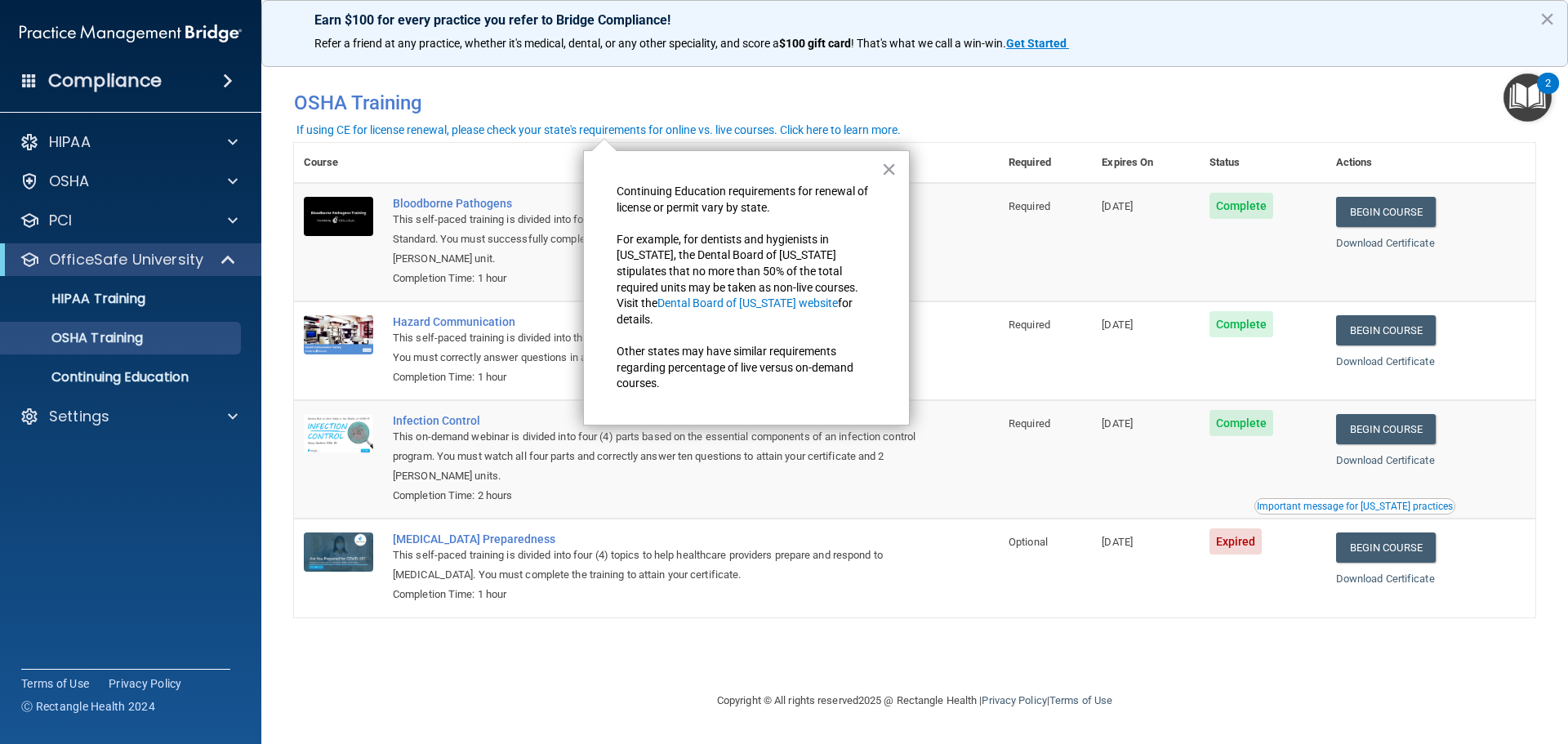
click at [735, 120] on div "You have a course that has expired or is incomplete. Please complete the course…" at bounding box center [915, 102] width 1266 height 42
drag, startPoint x: 49, startPoint y: 178, endPoint x: 61, endPoint y: 181, distance: 12.4
click at [49, 178] on p "OSHA" at bounding box center [70, 181] width 41 height 20
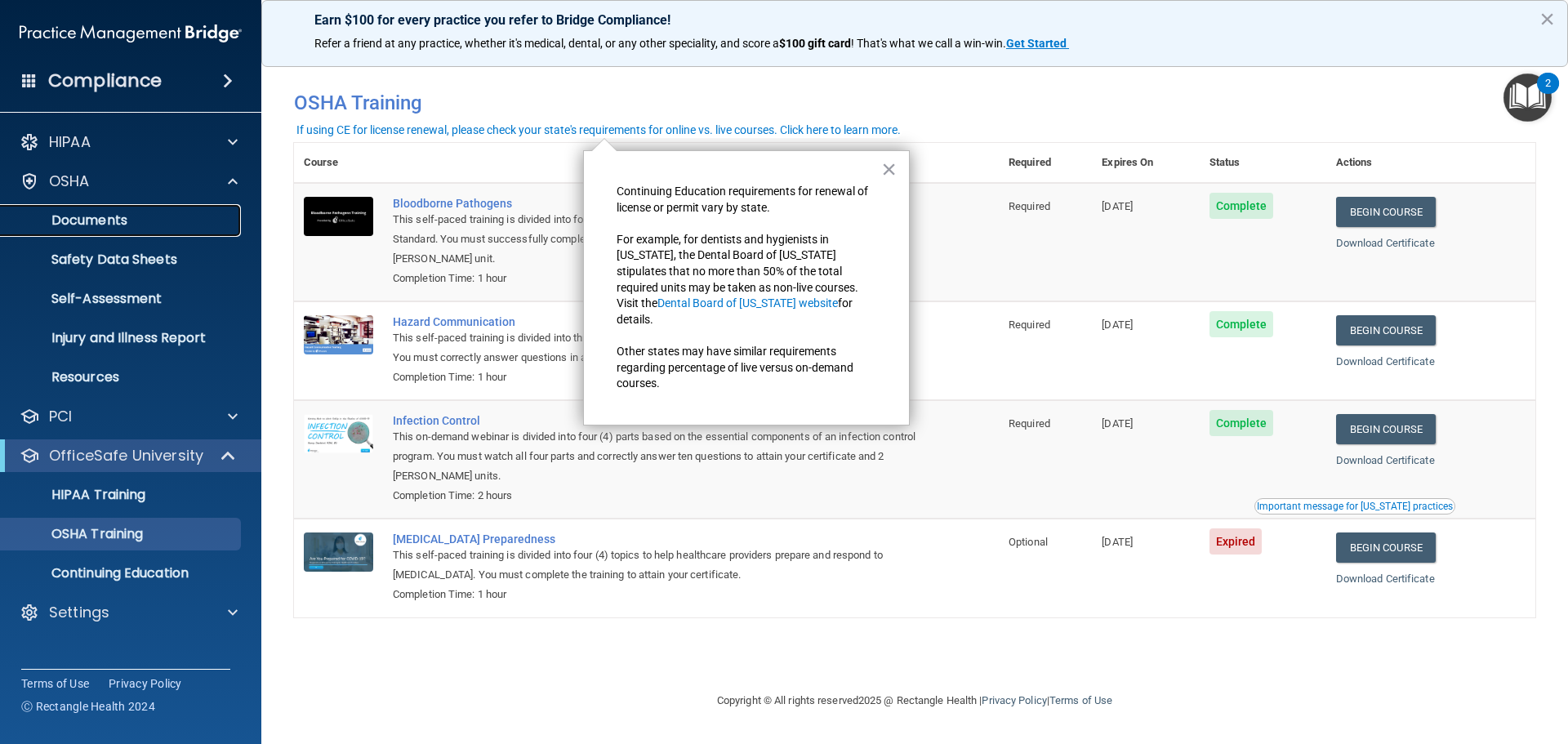
click at [94, 217] on p "Documents" at bounding box center [122, 220] width 223 height 16
